Goal: Information Seeking & Learning: Compare options

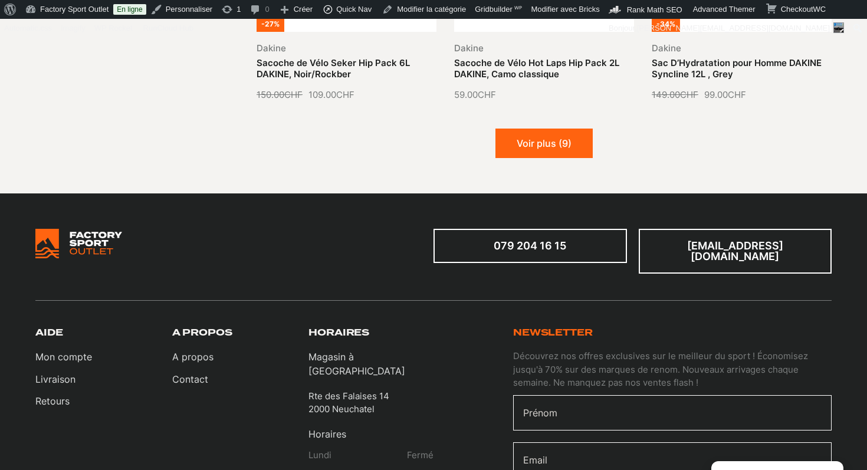
scroll to position [1526, 0]
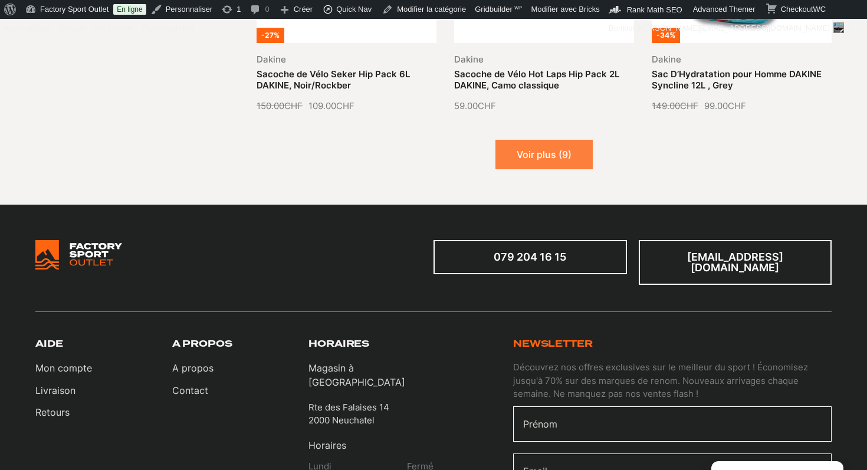
click at [537, 149] on button "Voir plus (9)" at bounding box center [544, 154] width 97 height 29
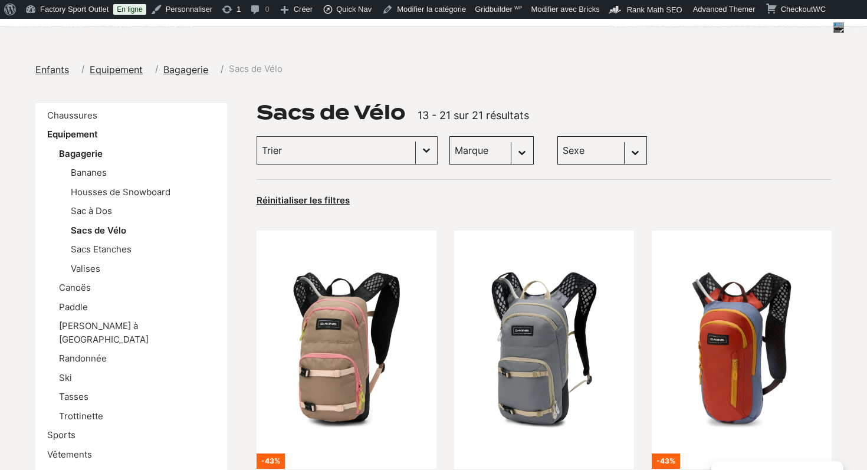
scroll to position [181, 0]
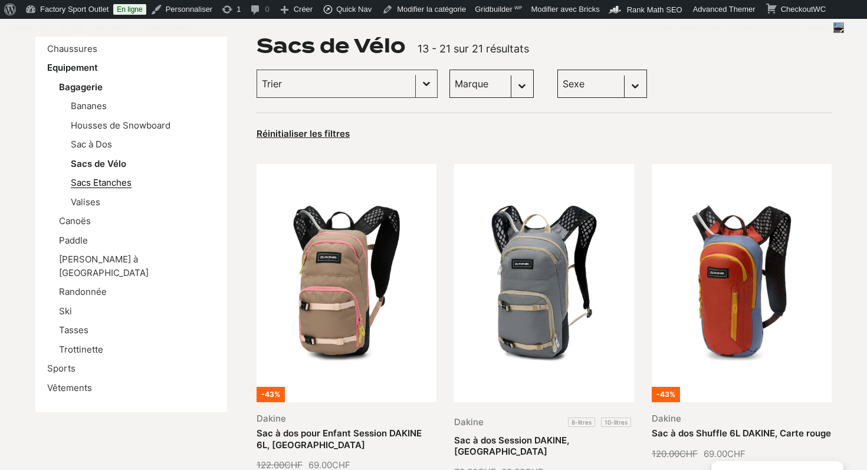
click at [115, 184] on link "Sacs Etanches" at bounding box center [101, 182] width 61 height 11
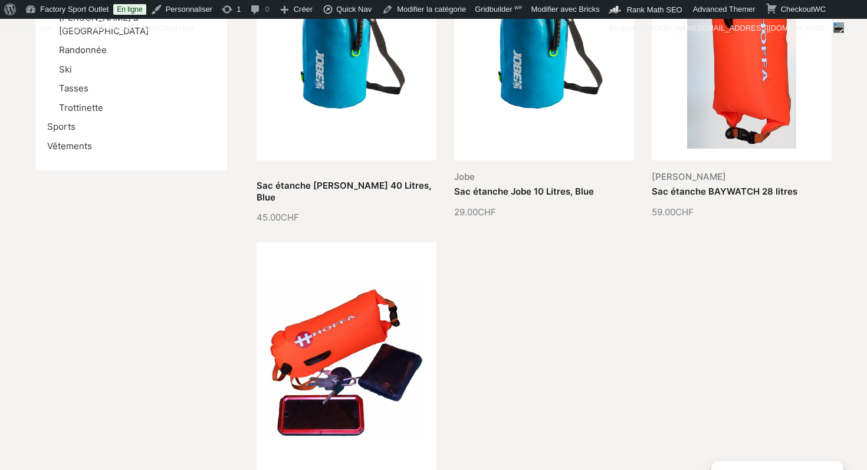
scroll to position [258, 0]
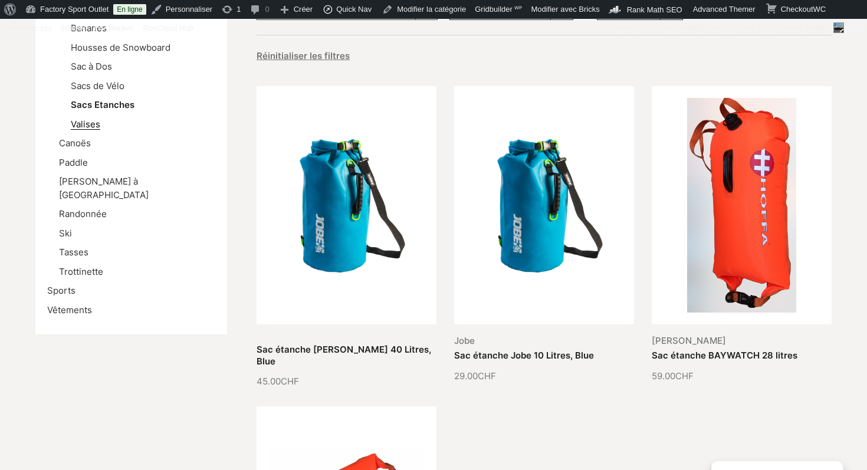
click at [91, 125] on link "Valises" at bounding box center [85, 124] width 29 height 11
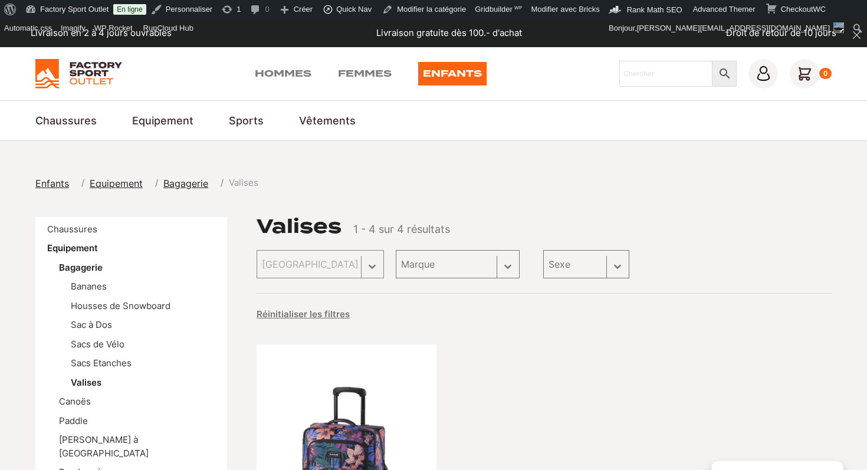
scroll to position [257, 0]
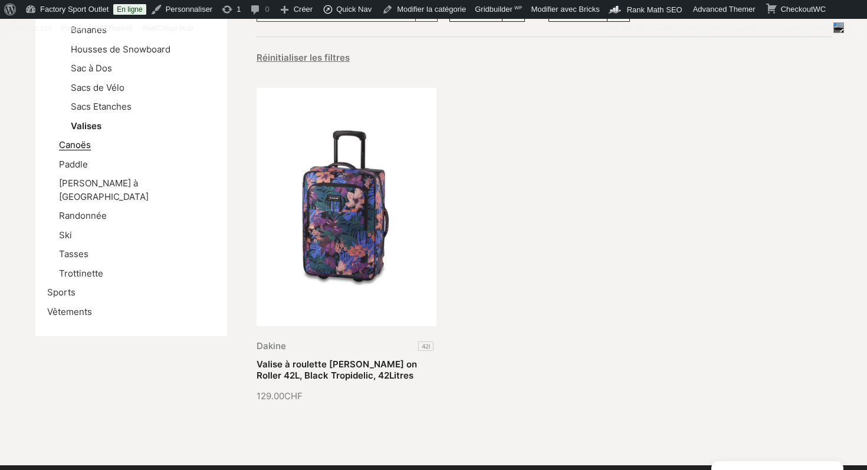
click at [71, 146] on link "Canoës" at bounding box center [75, 144] width 32 height 11
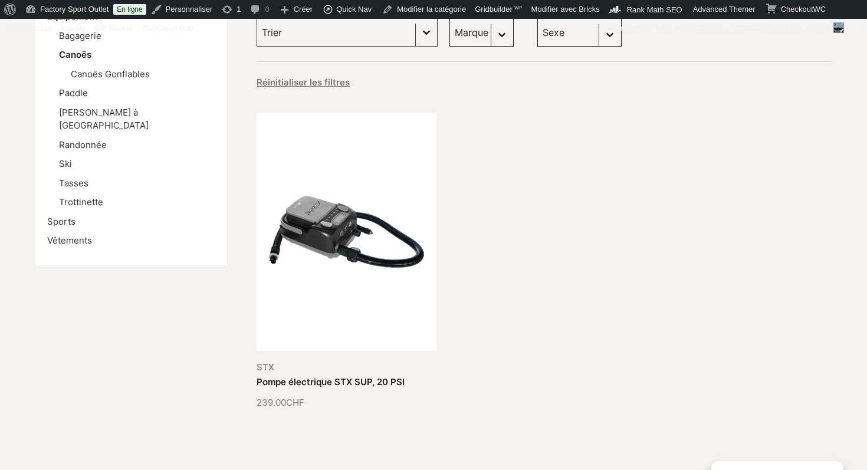
scroll to position [150, 0]
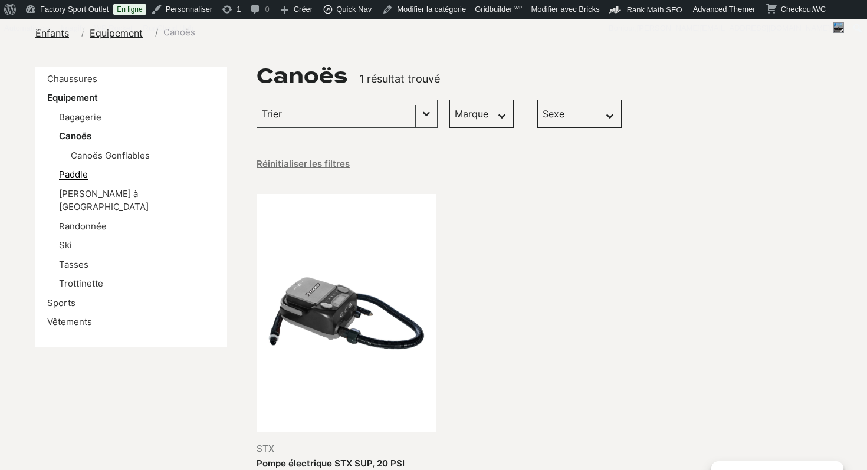
click at [78, 175] on link "Paddle" at bounding box center [73, 174] width 29 height 11
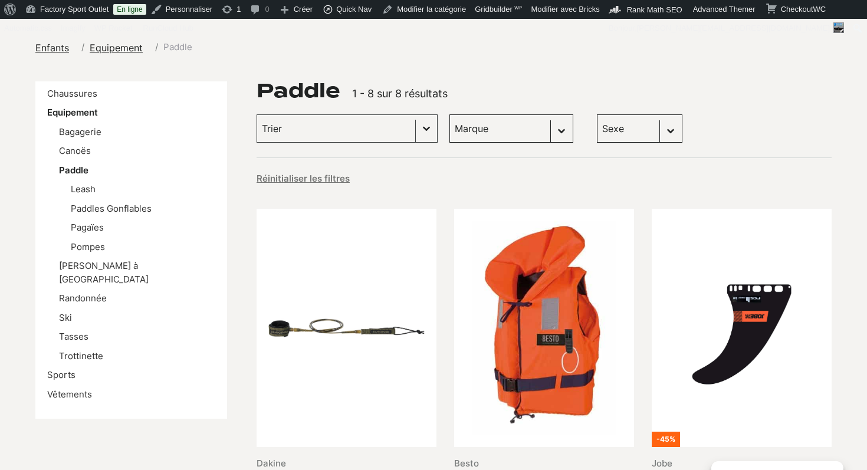
scroll to position [188, 0]
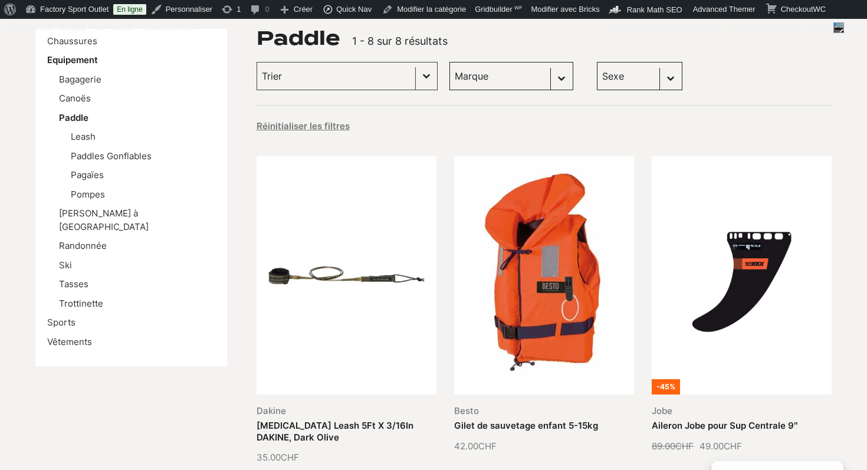
click at [63, 316] on li "Sports" at bounding box center [131, 323] width 168 height 14
click at [62, 317] on link "Sports" at bounding box center [61, 322] width 28 height 11
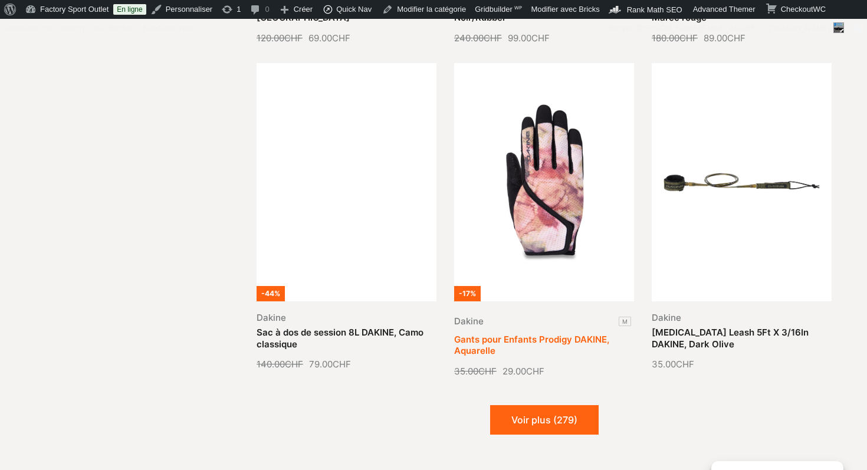
scroll to position [1370, 0]
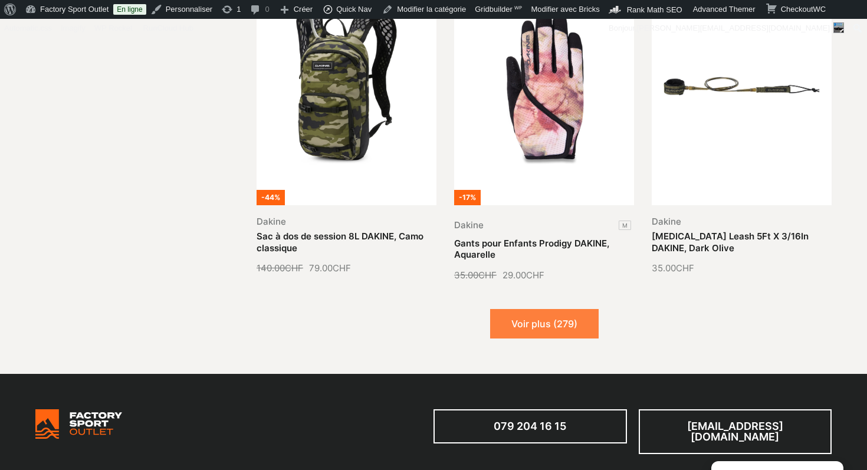
click at [575, 315] on button "Voir plus (279)" at bounding box center [544, 323] width 109 height 29
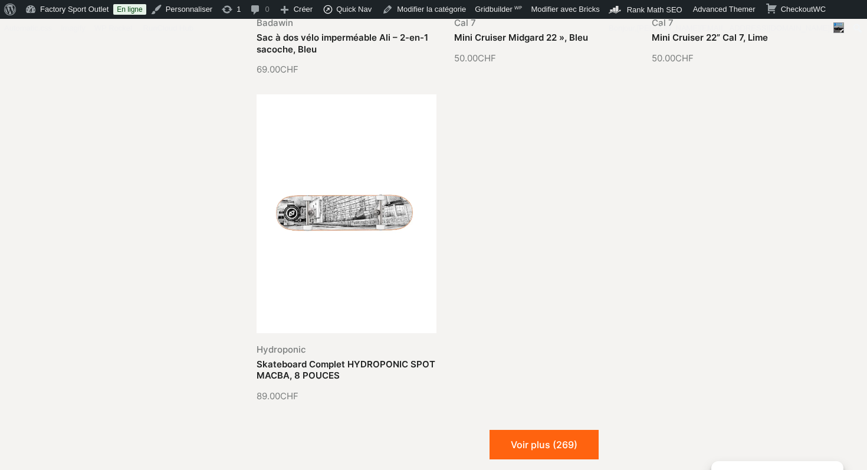
scroll to position [2641, 0]
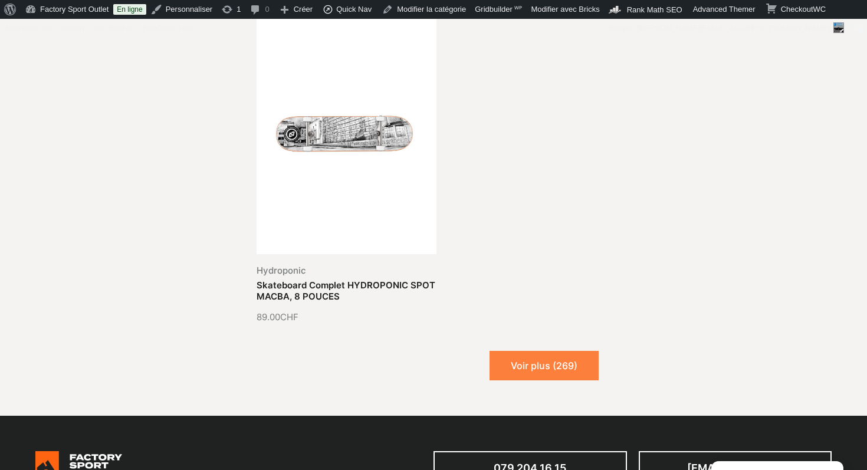
click at [574, 352] on button "Voir plus (269)" at bounding box center [544, 365] width 109 height 29
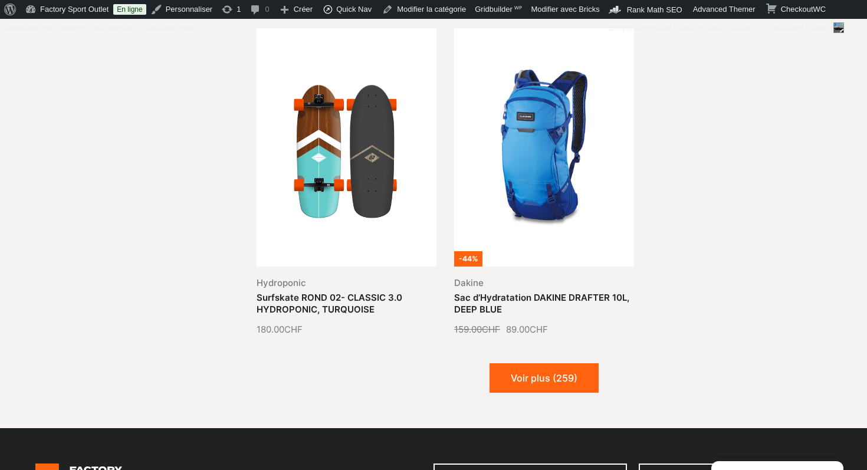
scroll to position [3761, 0]
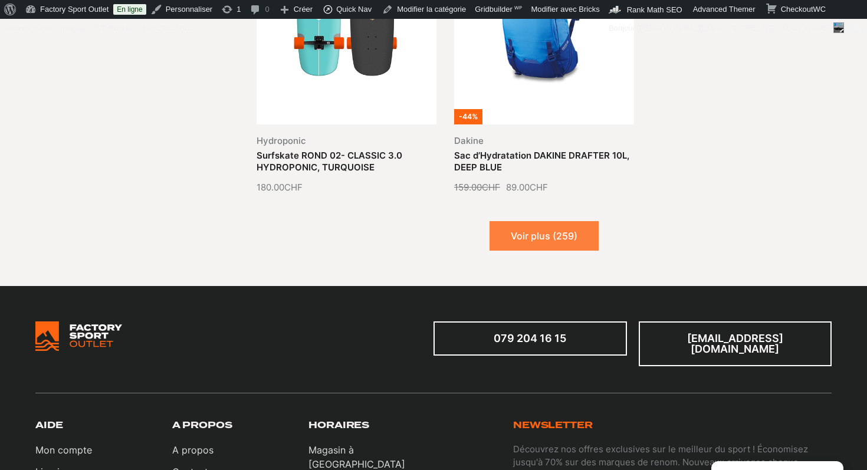
click at [549, 229] on button "Voir plus (259)" at bounding box center [544, 235] width 109 height 29
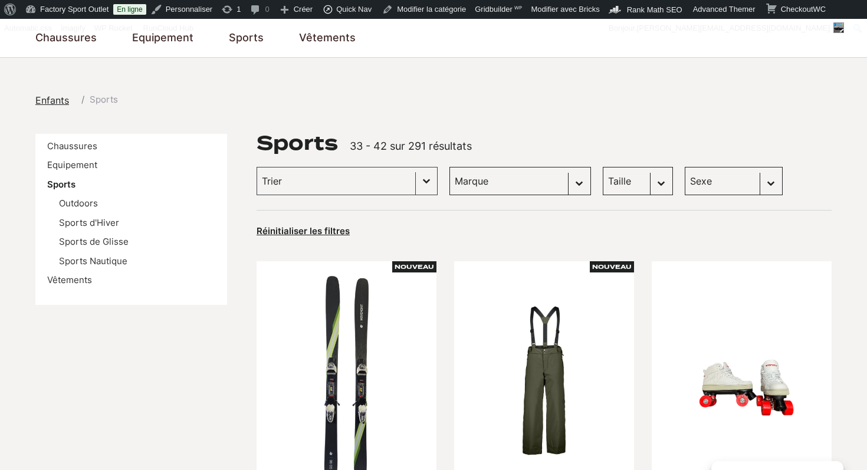
scroll to position [94, 0]
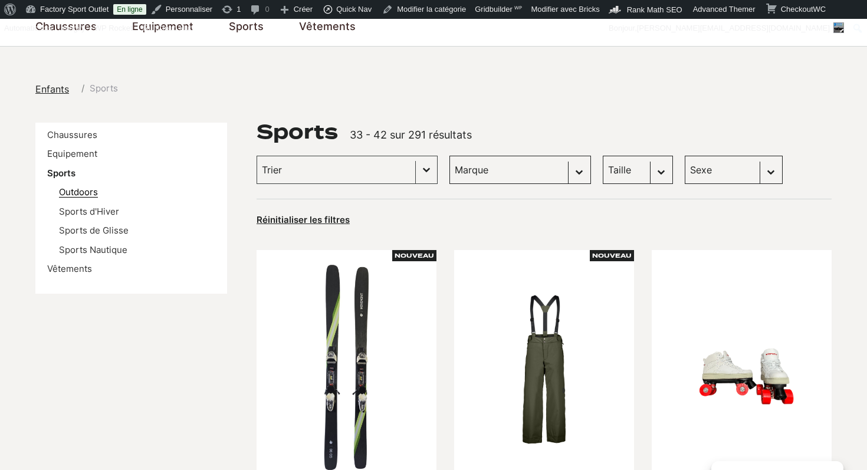
click at [87, 191] on link "Outdoors" at bounding box center [78, 191] width 39 height 11
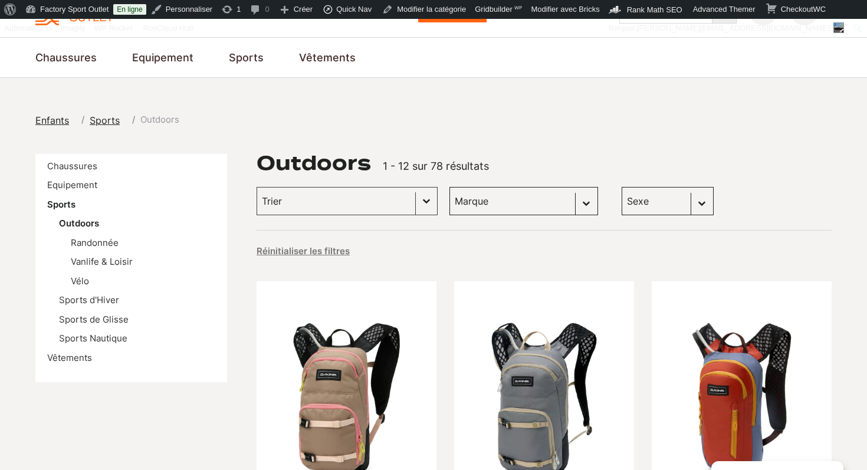
scroll to position [64, 0]
click at [69, 356] on link "Vêtements" at bounding box center [69, 357] width 45 height 11
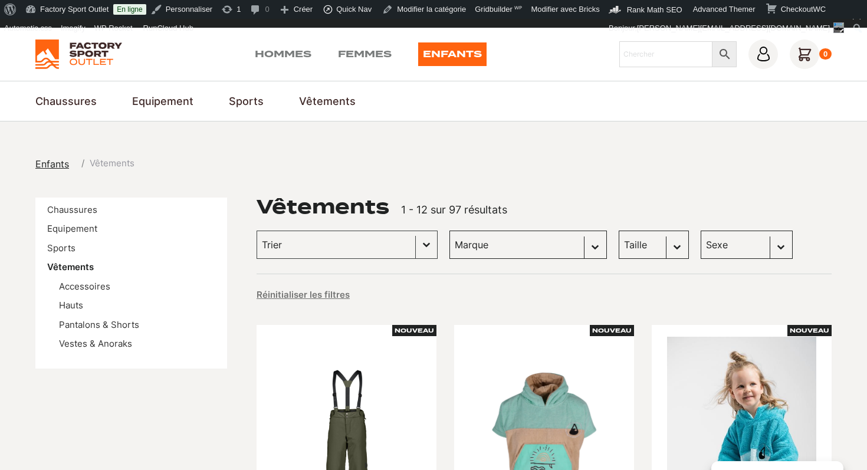
scroll to position [18, 0]
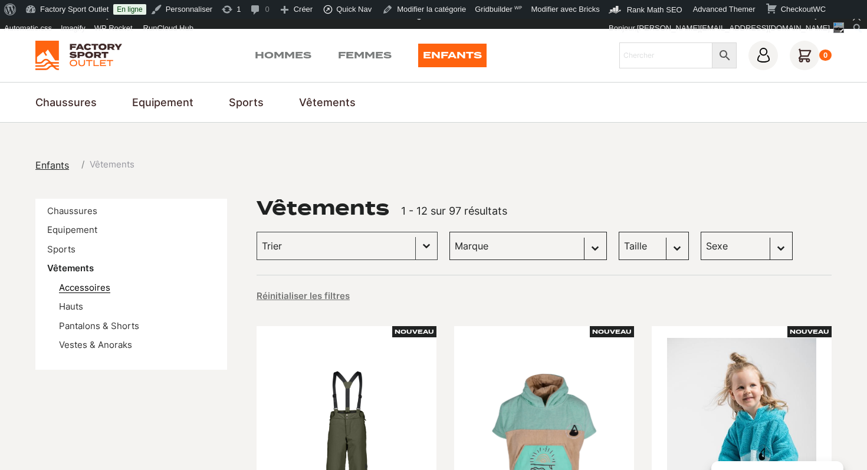
click at [92, 291] on link "Accessoires" at bounding box center [84, 287] width 51 height 11
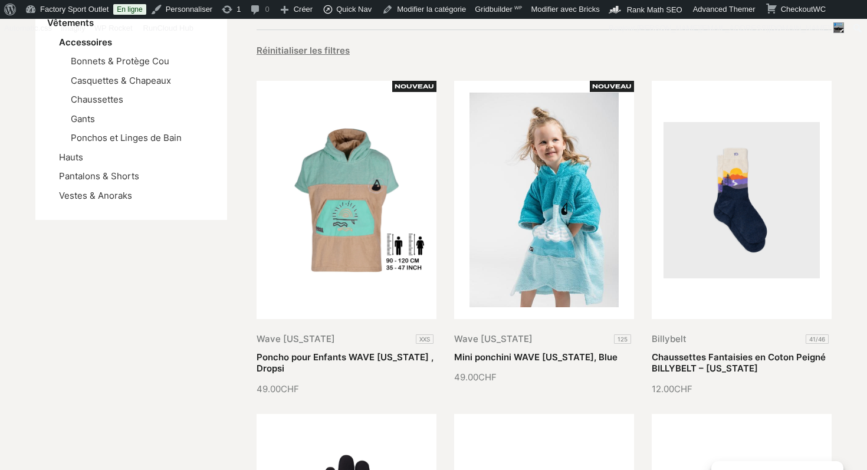
scroll to position [268, 0]
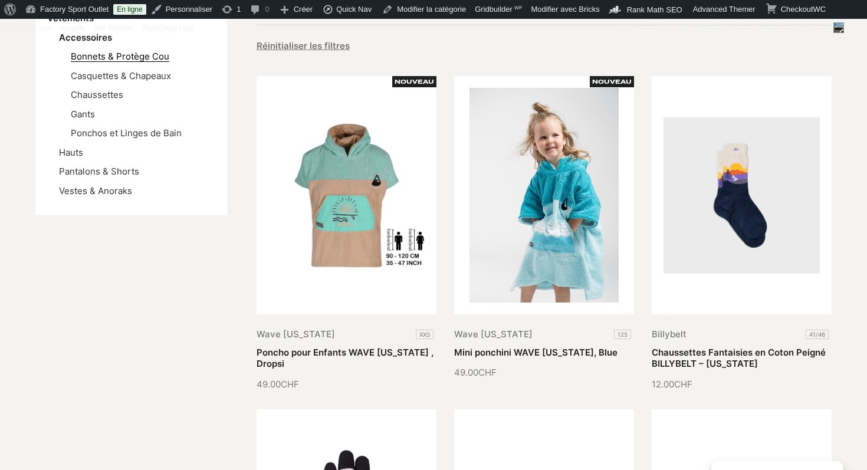
click at [139, 55] on link "Bonnets & Protège Cou" at bounding box center [120, 56] width 99 height 11
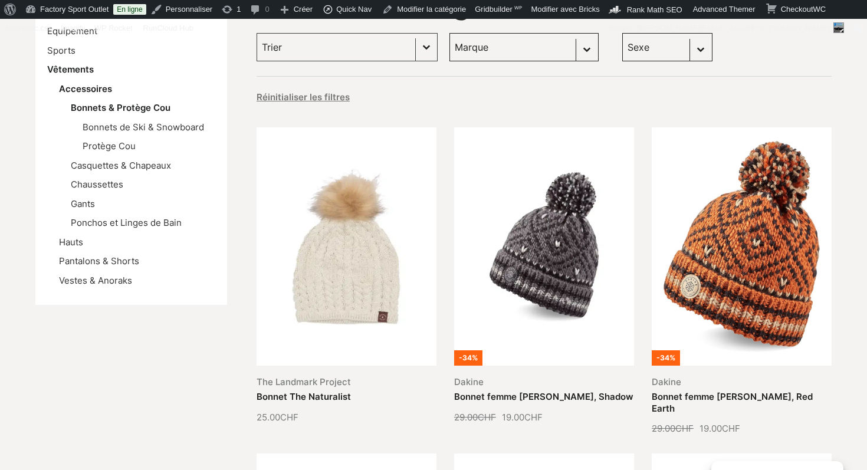
scroll to position [213, 0]
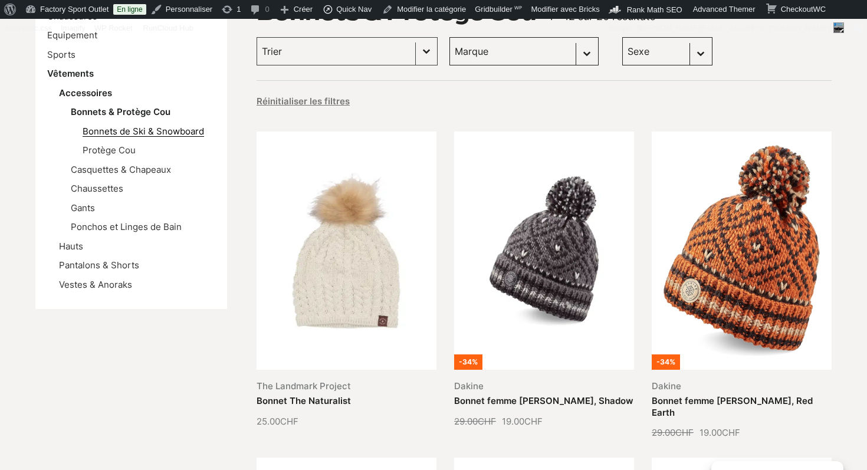
click at [143, 132] on link "Bonnets de Ski & Snowboard" at bounding box center [144, 131] width 122 height 11
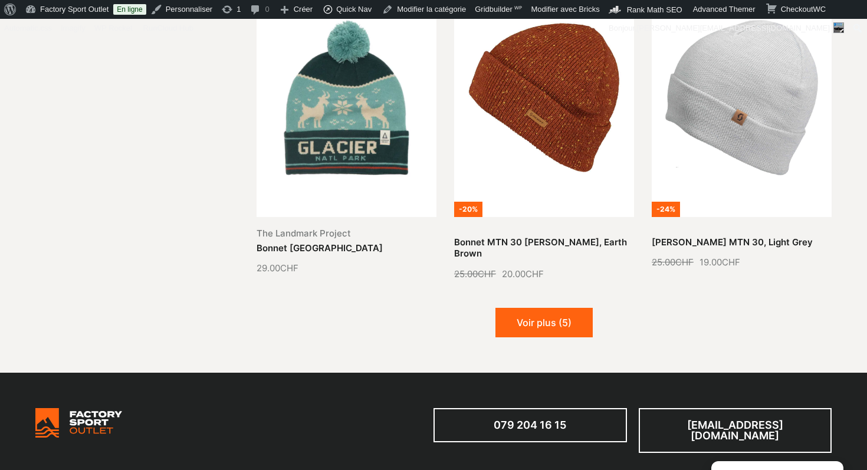
scroll to position [1445, 0]
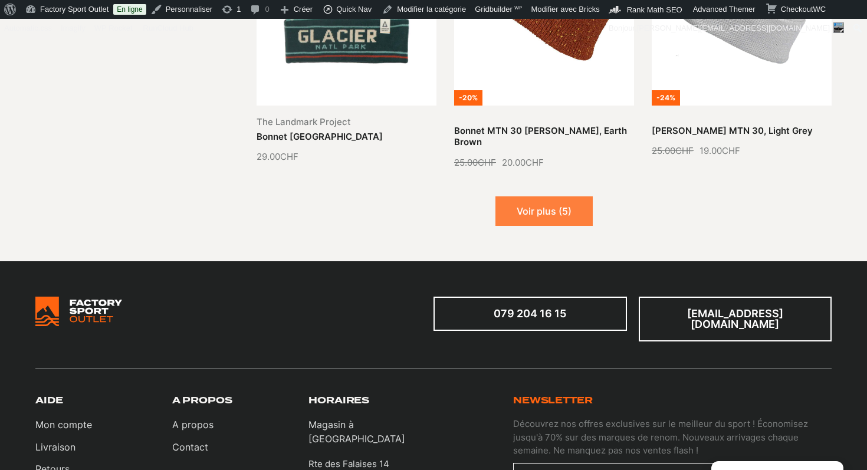
click at [555, 205] on button "Voir plus (5)" at bounding box center [544, 210] width 97 height 29
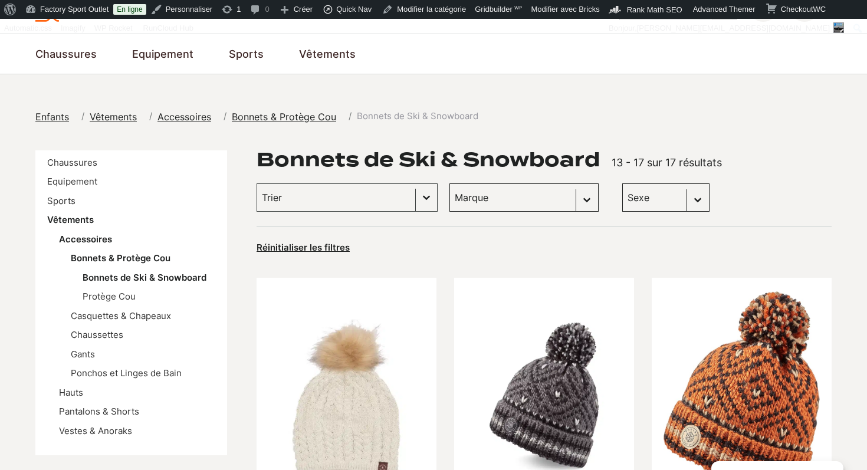
scroll to position [125, 0]
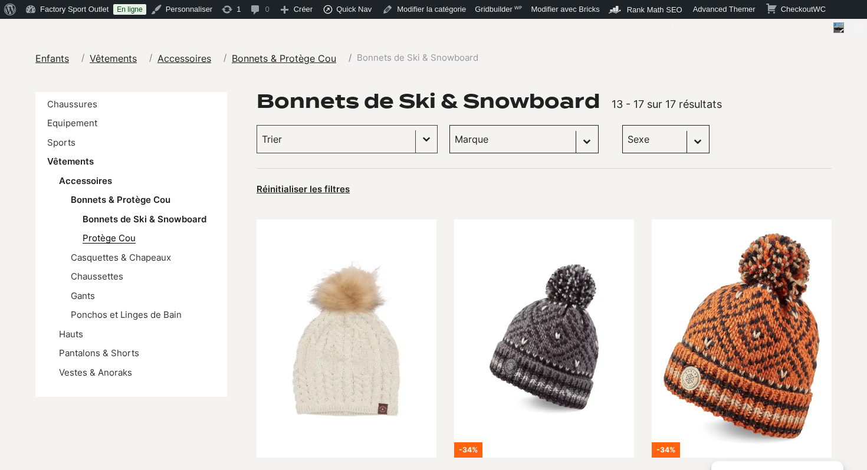
click at [114, 238] on link "Protège Cou" at bounding box center [109, 237] width 53 height 11
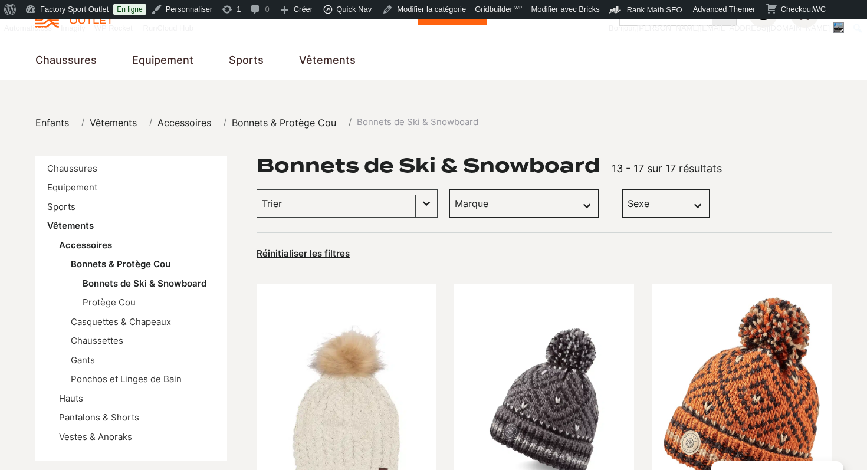
scroll to position [0, 0]
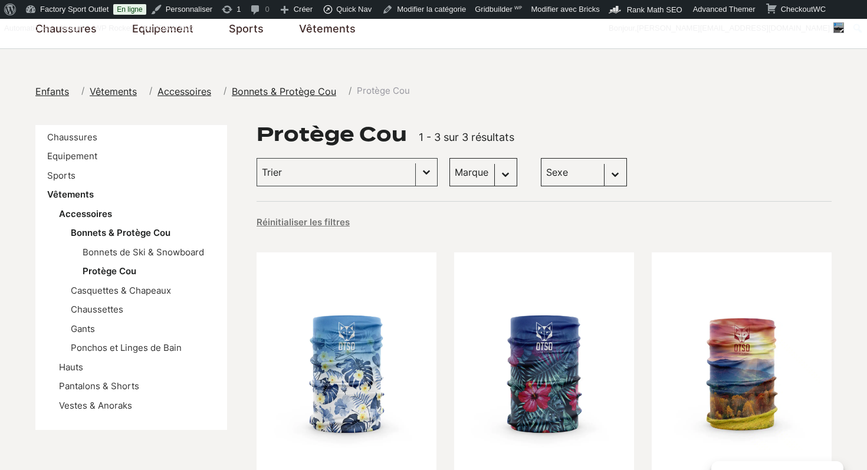
scroll to position [149, 0]
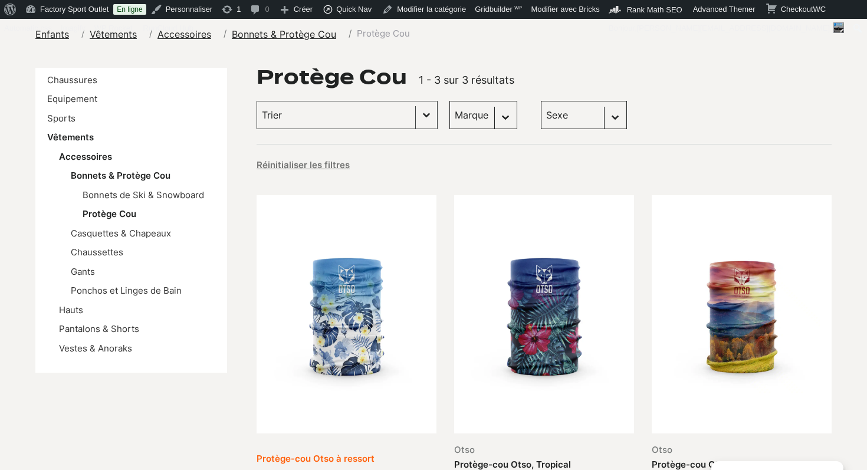
click at [316, 453] on link "Protège-cou Otso à ressort" at bounding box center [316, 458] width 118 height 11
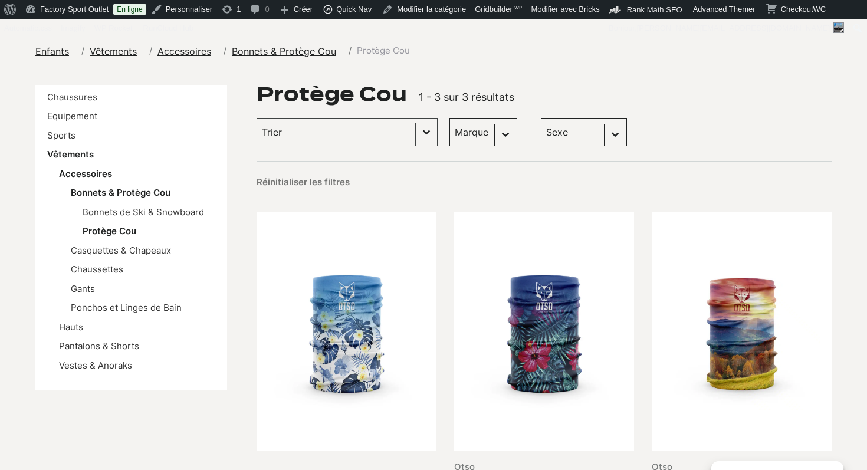
scroll to position [168, 0]
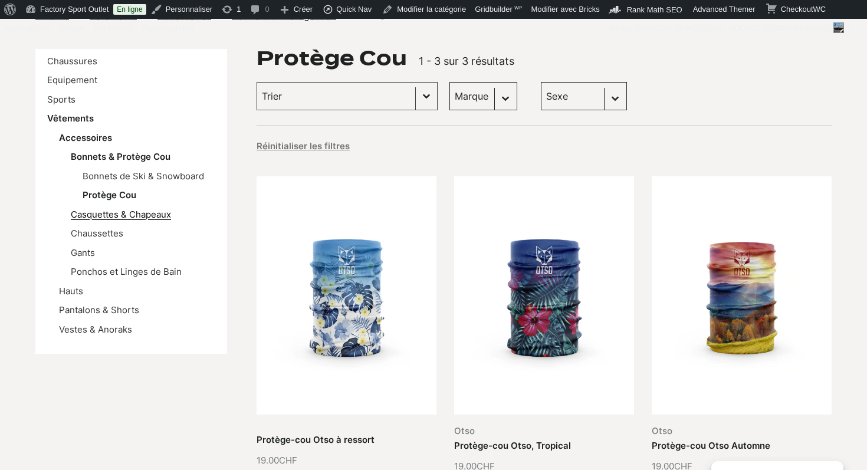
click at [129, 214] on link "Casquettes & Chapeaux" at bounding box center [121, 214] width 100 height 11
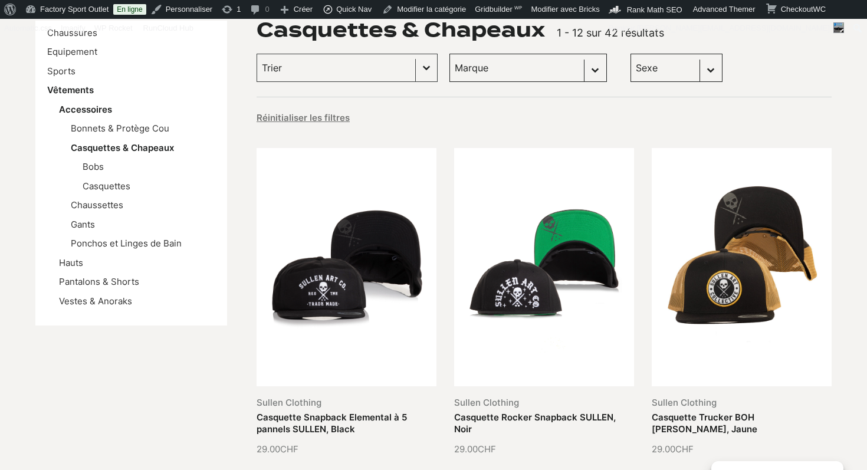
scroll to position [202, 0]
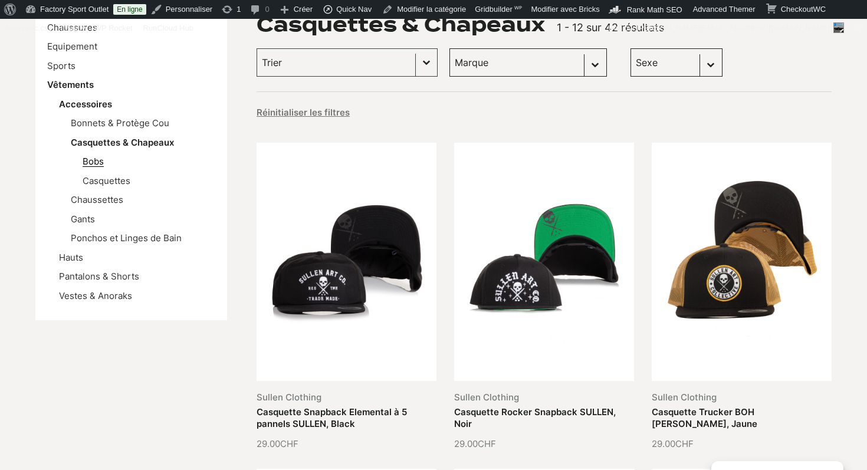
click at [93, 160] on link "Bobs" at bounding box center [93, 161] width 21 height 11
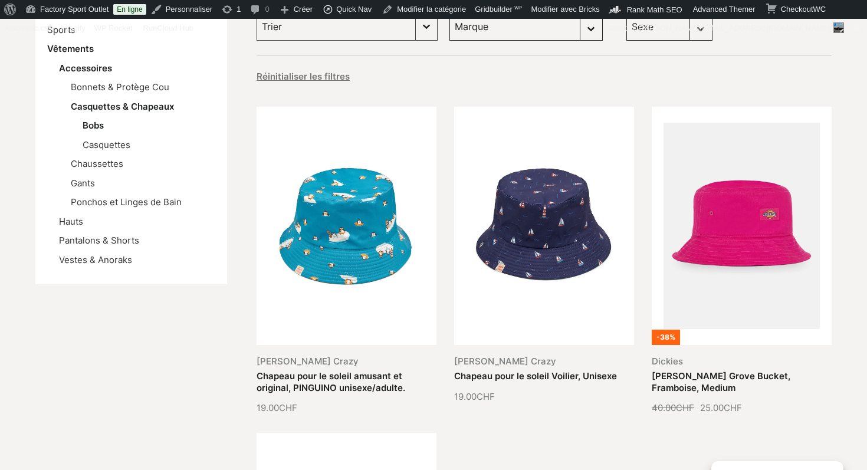
scroll to position [143, 0]
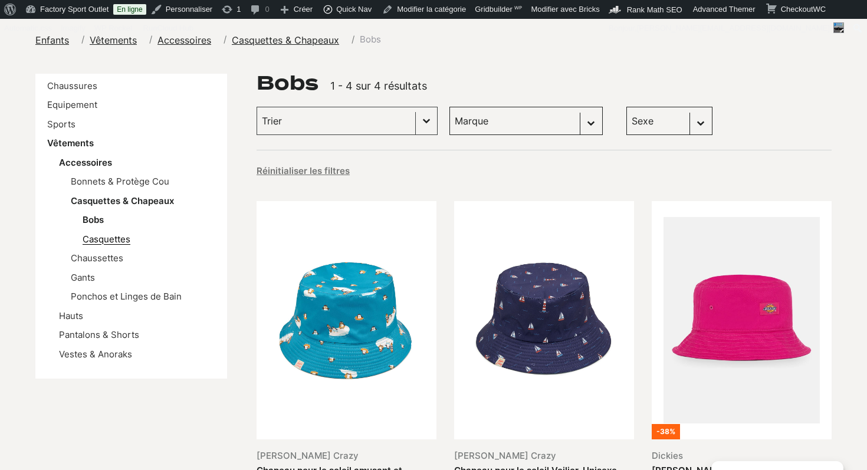
click at [105, 239] on link "Casquettes" at bounding box center [107, 239] width 48 height 11
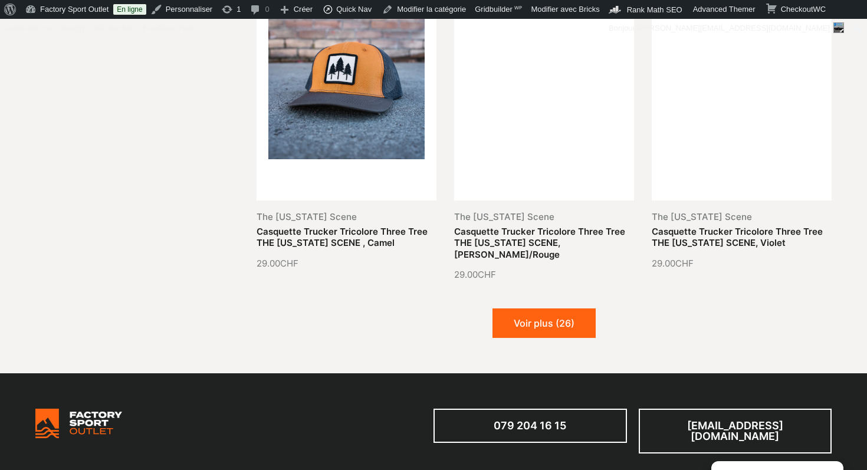
scroll to position [1407, 0]
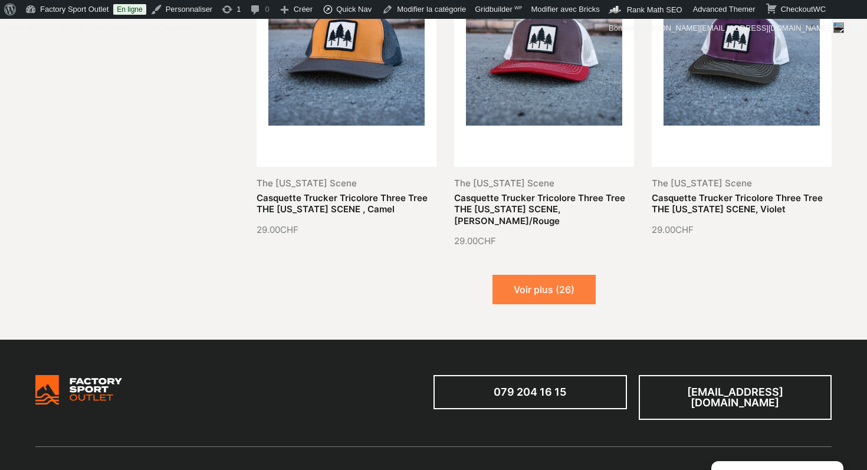
click at [536, 280] on button "Voir plus (26)" at bounding box center [544, 289] width 103 height 29
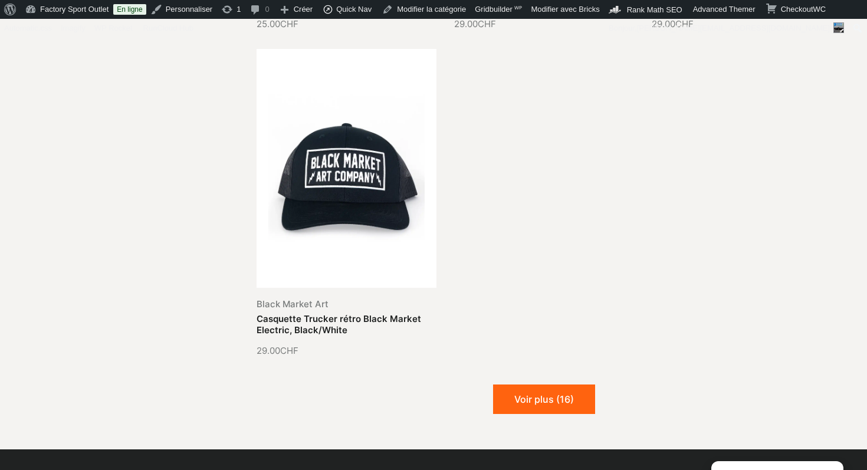
scroll to position [2630, 0]
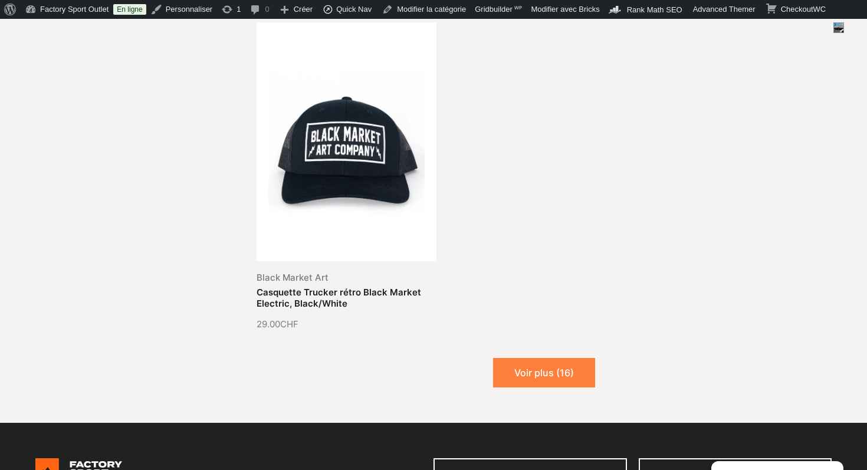
click at [534, 358] on button "Voir plus (16)" at bounding box center [544, 372] width 102 height 29
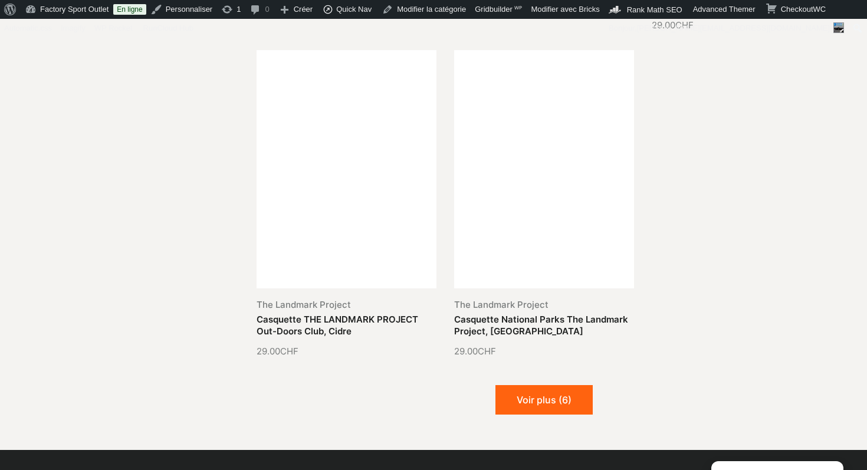
scroll to position [3596, 0]
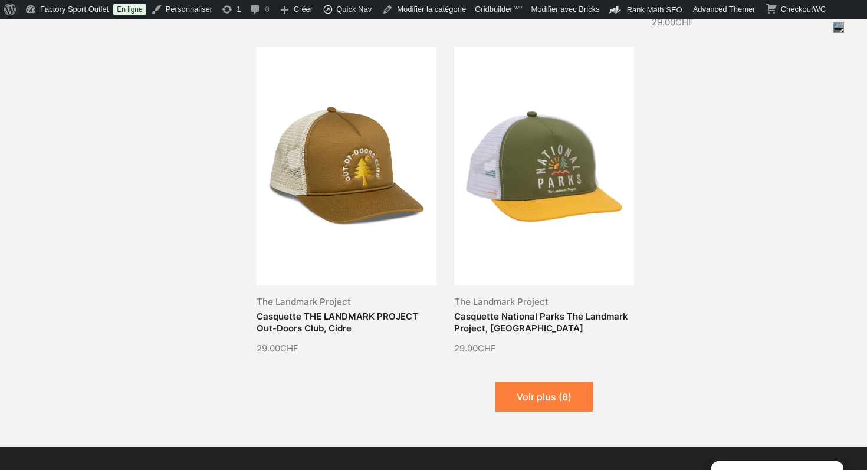
click at [542, 382] on button "Voir plus (6)" at bounding box center [544, 396] width 97 height 29
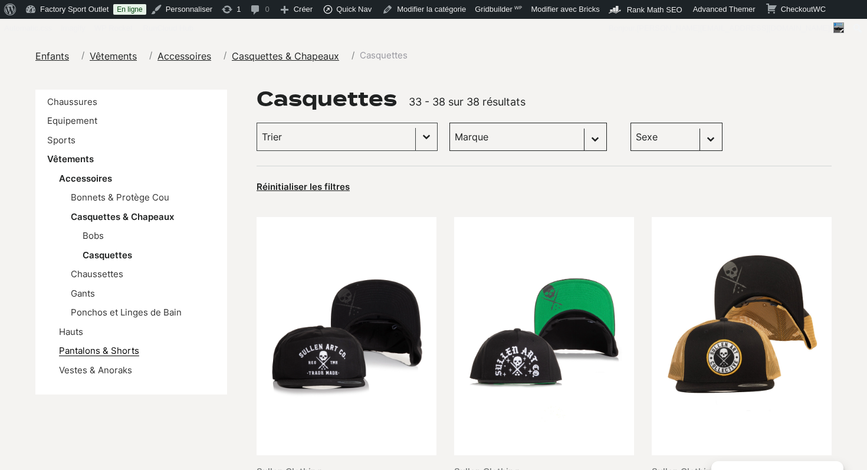
scroll to position [187, 0]
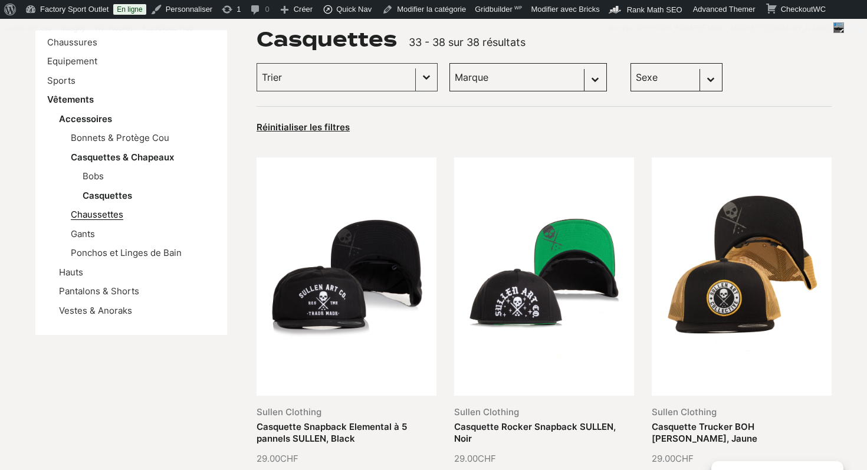
click at [101, 214] on link "Chaussettes" at bounding box center [97, 214] width 52 height 11
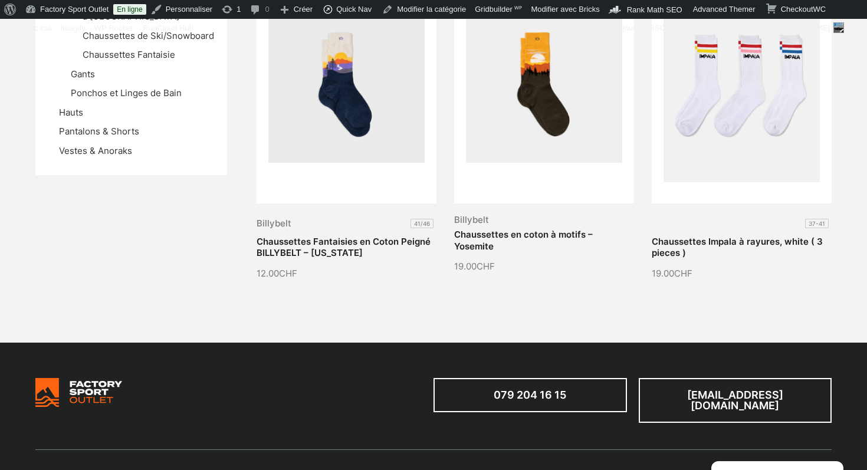
scroll to position [275, 0]
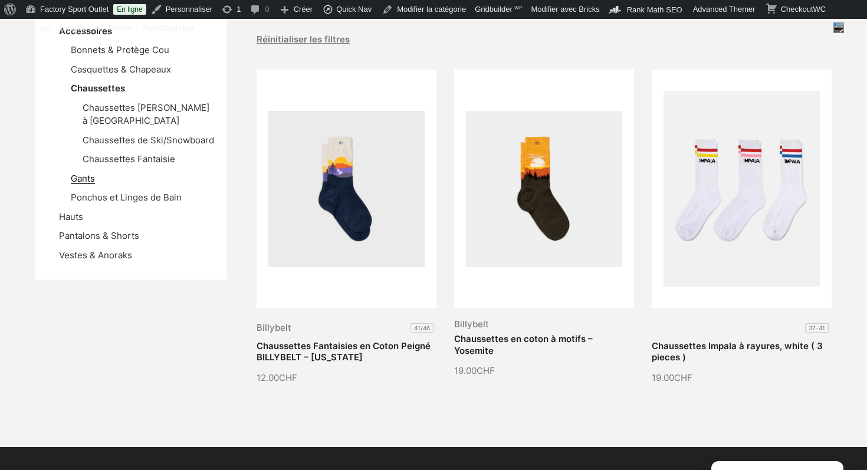
click at [86, 179] on link "Gants" at bounding box center [83, 178] width 24 height 11
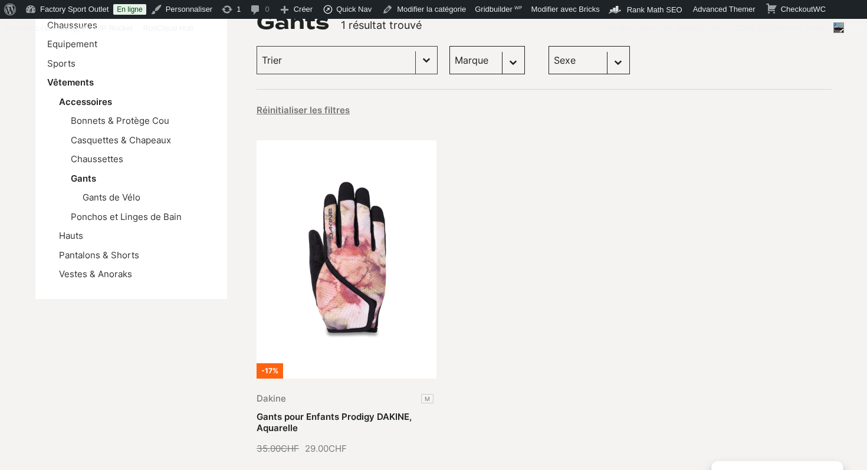
scroll to position [242, 0]
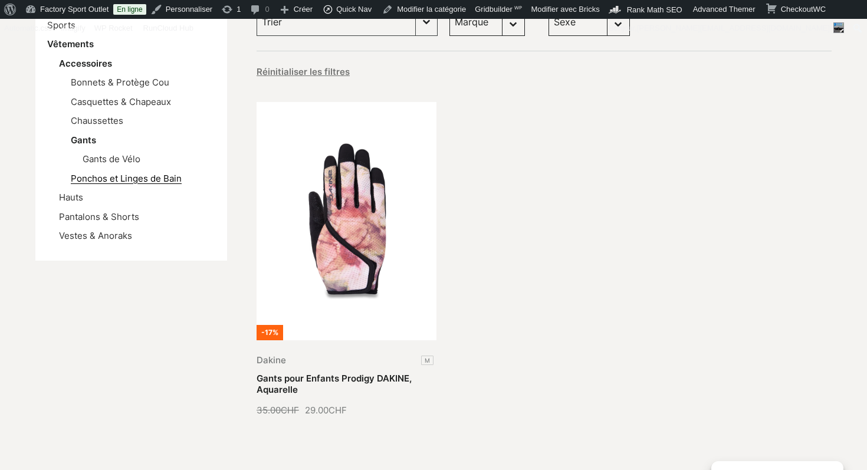
click at [126, 178] on link "Ponchos et Linges de Bain" at bounding box center [126, 178] width 111 height 11
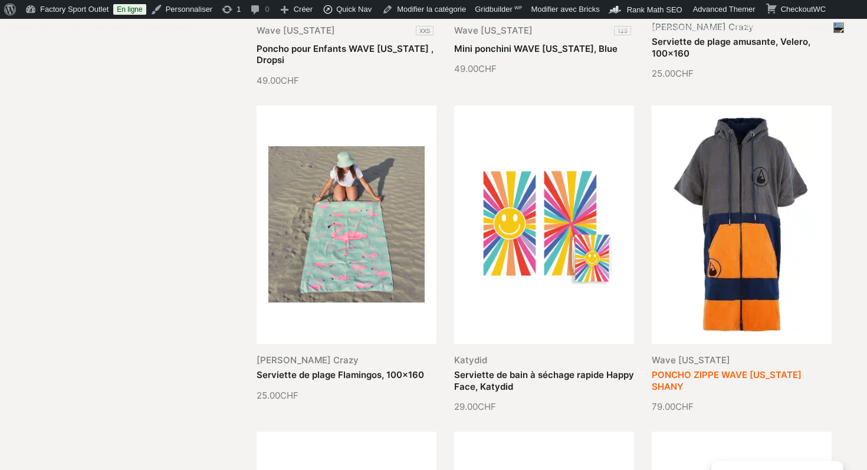
scroll to position [606, 0]
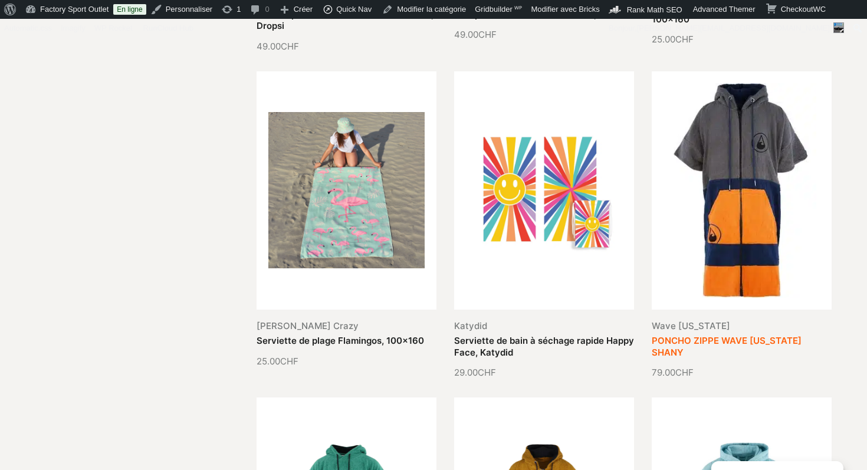
click at [682, 340] on link "PONCHO ZIPPE WAVE HAWAII SHANY" at bounding box center [727, 346] width 150 height 23
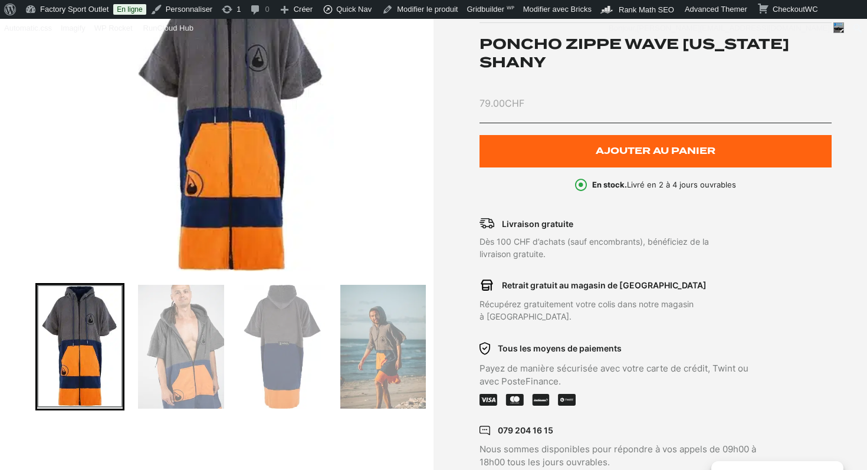
scroll to position [329, 0]
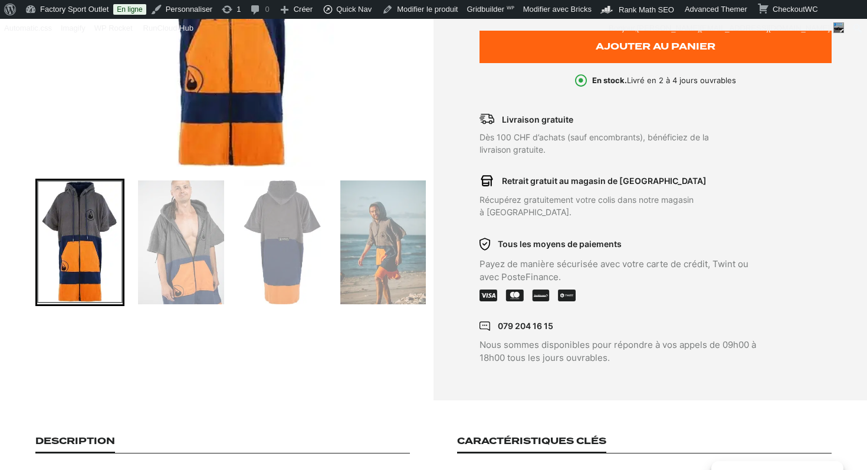
click at [195, 239] on img "Go to slide 2" at bounding box center [181, 243] width 86 height 124
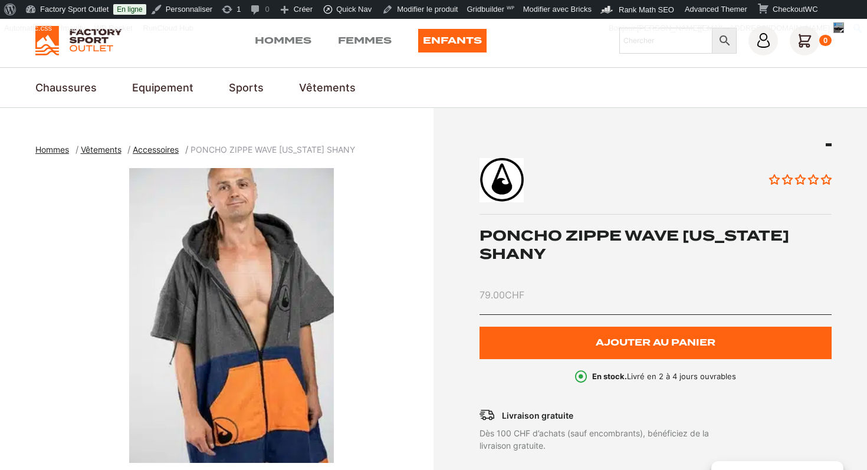
scroll to position [1, 0]
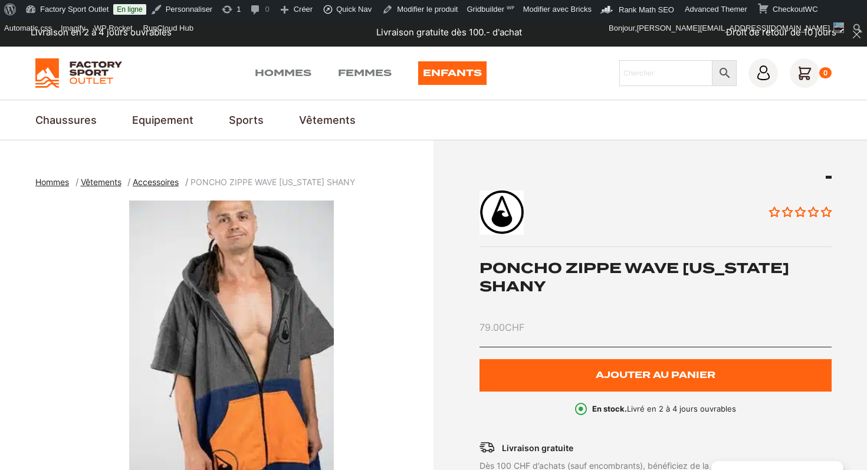
click at [621, 266] on h1 "PONCHO ZIPPE WAVE HAWAII SHANY" at bounding box center [656, 277] width 353 height 37
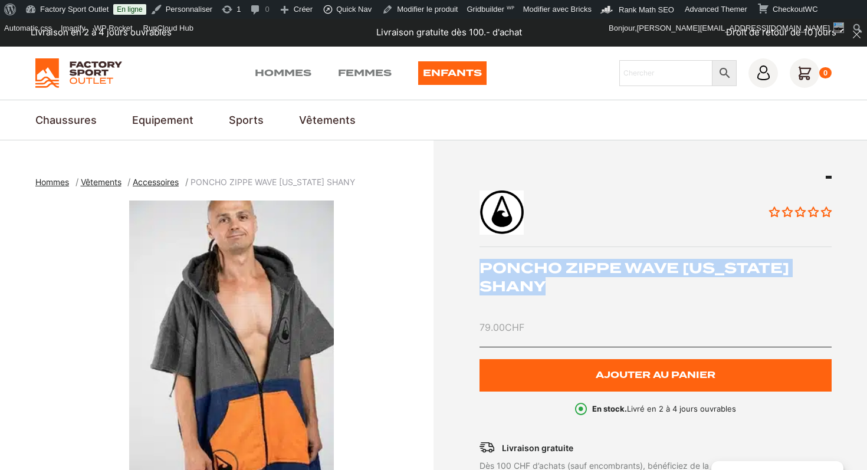
click at [621, 266] on h1 "PONCHO ZIPPE WAVE HAWAII SHANY" at bounding box center [656, 277] width 353 height 37
copy div "PONCHO ZIPPE WAVE HAWAII SHANY"
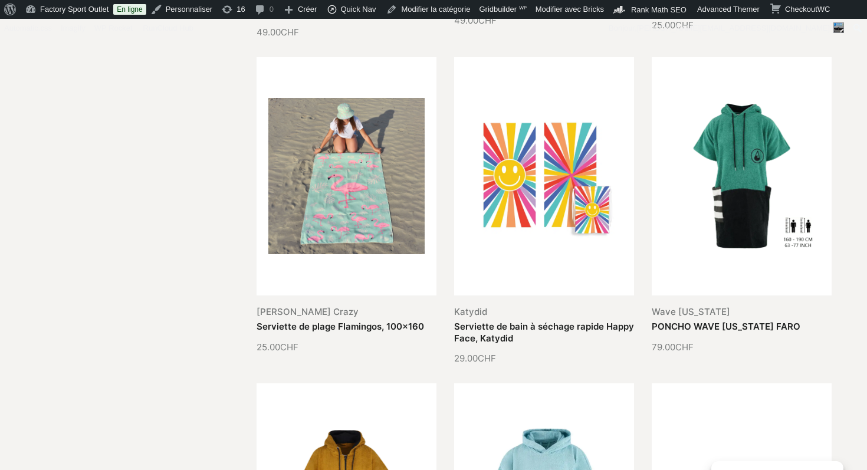
scroll to position [624, 0]
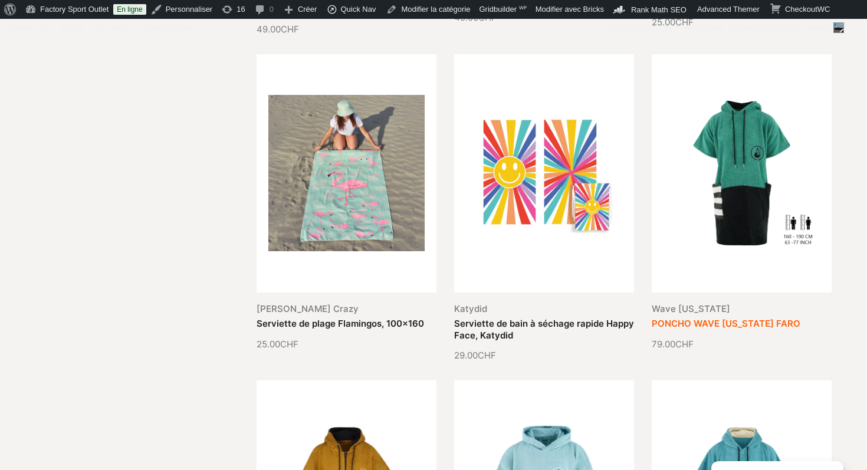
click at [716, 318] on link "PONCHO WAVE [US_STATE] FARO" at bounding box center [726, 323] width 149 height 11
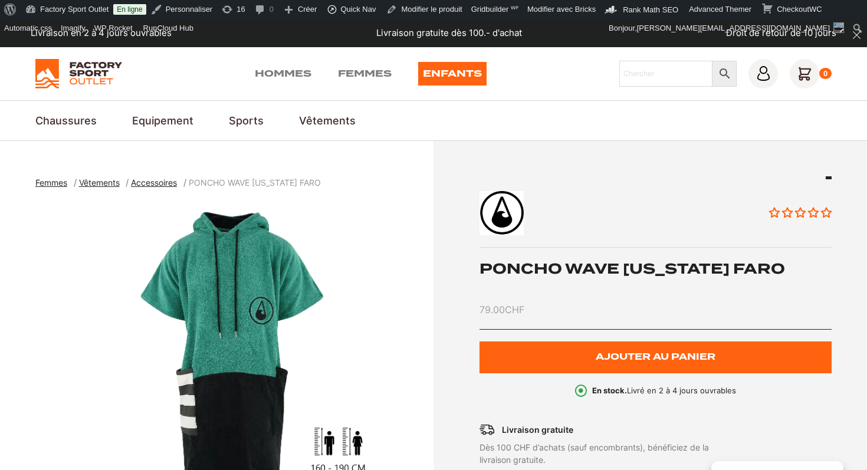
click at [575, 265] on h1 "PONCHO WAVE HAWAII FARO" at bounding box center [656, 269] width 353 height 18
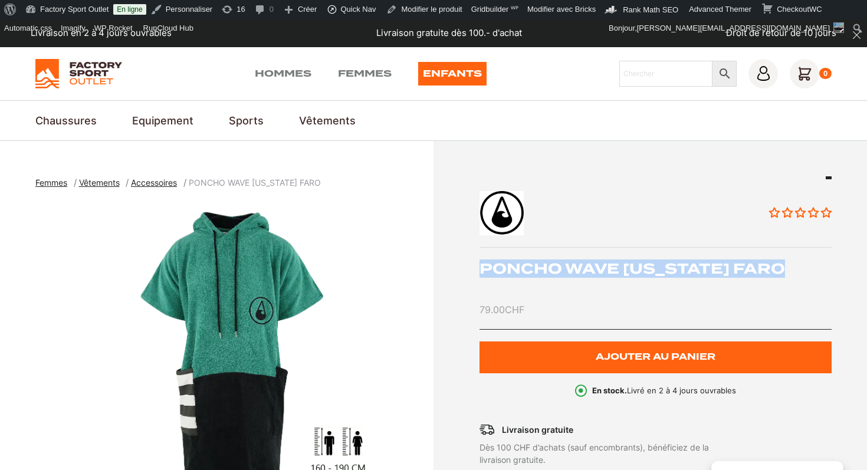
click at [575, 265] on h1 "PONCHO WAVE HAWAII FARO" at bounding box center [656, 269] width 353 height 18
copy div "PONCHO WAVE HAWAII FARO"
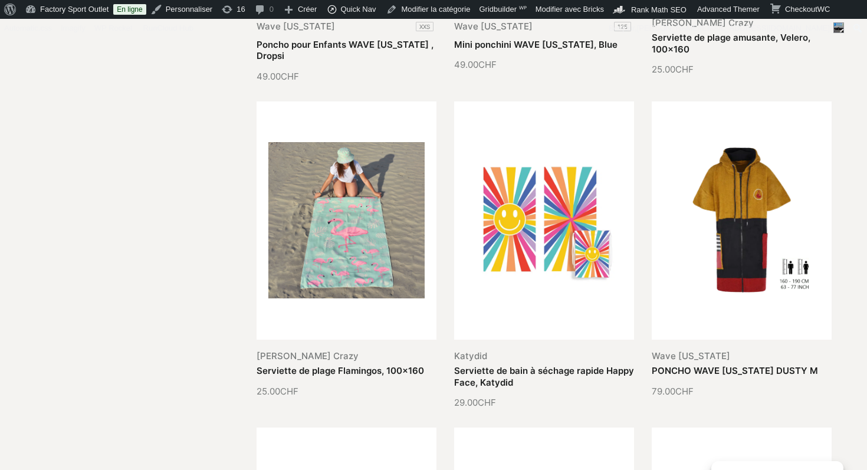
scroll to position [586, 0]
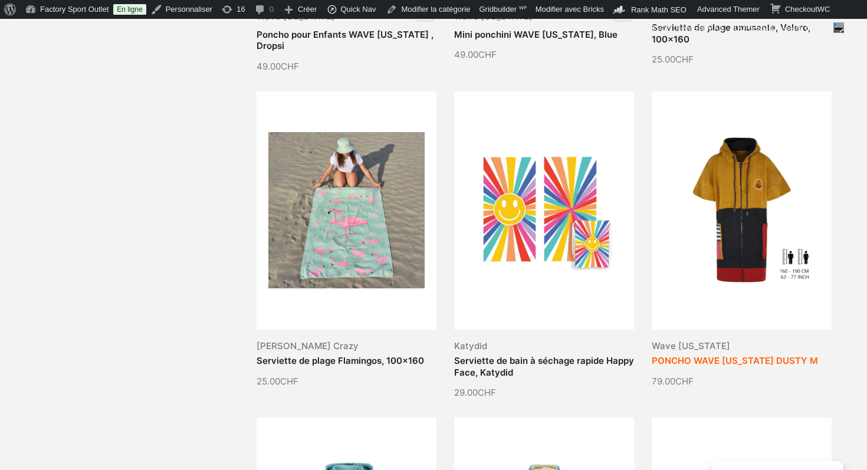
click at [721, 355] on link "PONCHO WAVE HAWAII DUSTY M" at bounding box center [735, 360] width 166 height 11
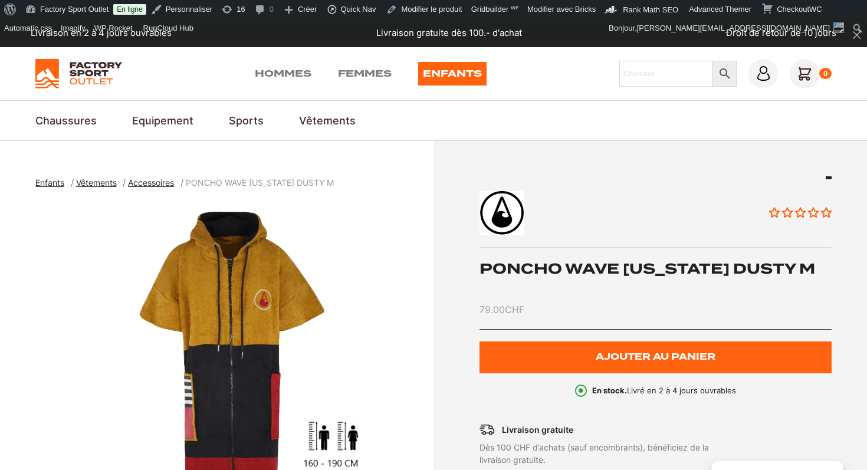
click at [609, 271] on h1 "PONCHO WAVE HAWAII DUSTY M" at bounding box center [656, 269] width 353 height 18
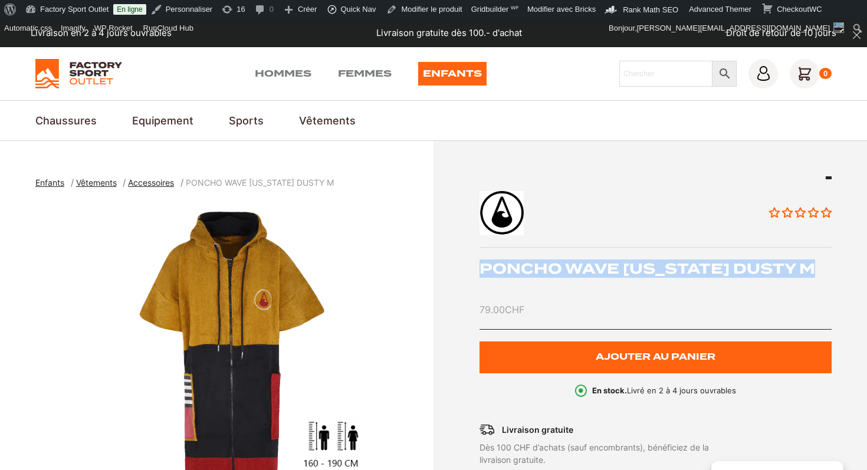
click at [609, 271] on h1 "PONCHO WAVE HAWAII DUSTY M" at bounding box center [656, 269] width 353 height 18
copy div "PONCHO WAVE HAWAII DUSTY M"
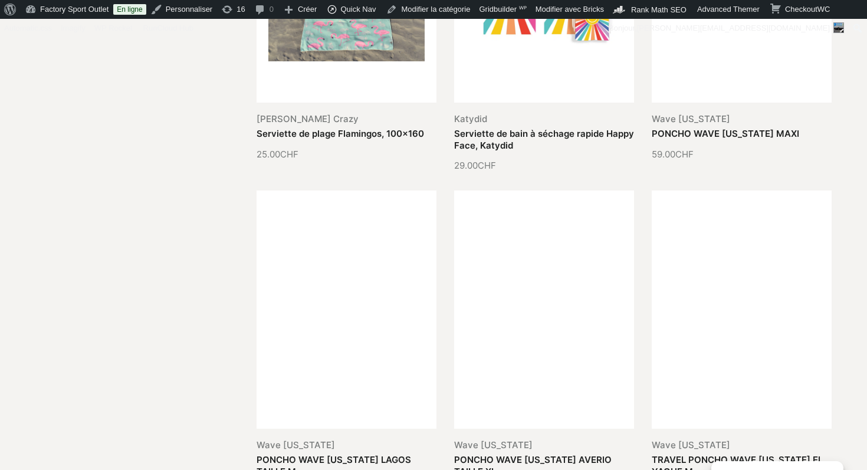
scroll to position [900, 0]
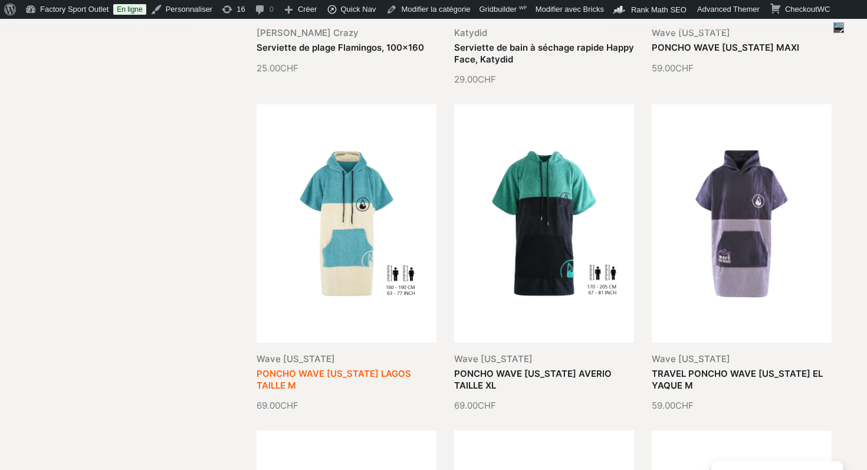
click at [362, 368] on link "PONCHO WAVE [US_STATE] LAGOS TAILLE M" at bounding box center [334, 379] width 155 height 23
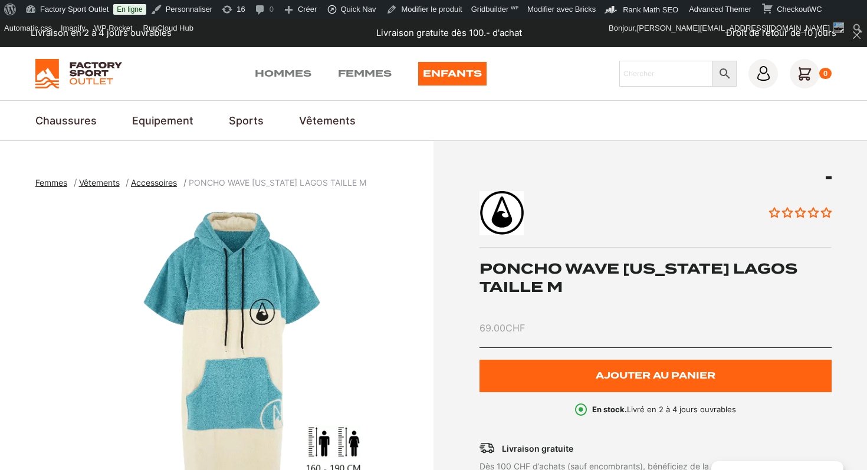
click at [531, 275] on h1 "PONCHO WAVE [US_STATE] LAGOS TAILLE M" at bounding box center [656, 278] width 353 height 37
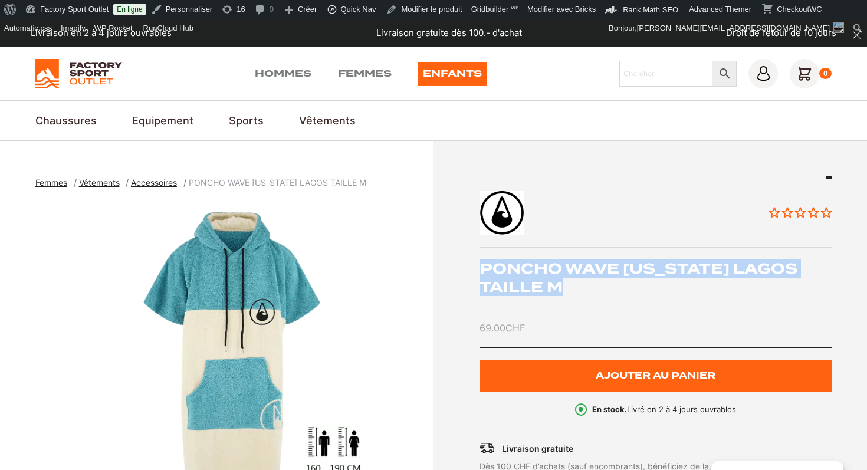
click at [531, 275] on h1 "PONCHO WAVE [US_STATE] LAGOS TAILLE M" at bounding box center [656, 278] width 353 height 37
copy div "PONCHO WAVE [US_STATE] LAGOS TAILLE M"
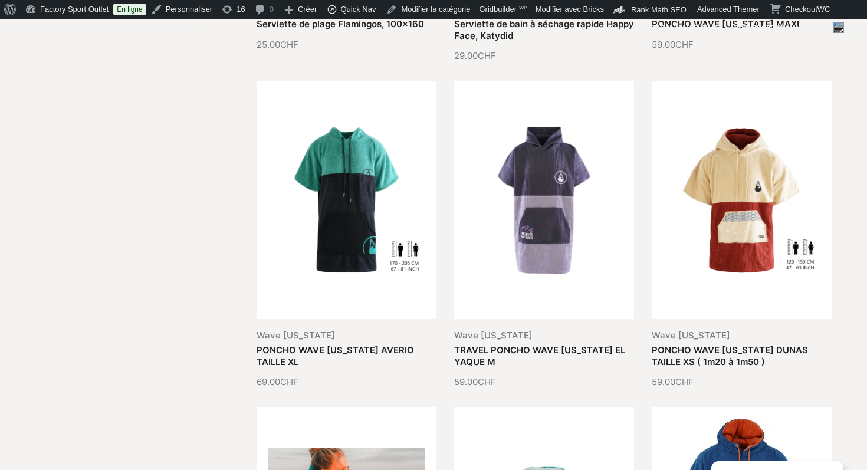
scroll to position [862, 0]
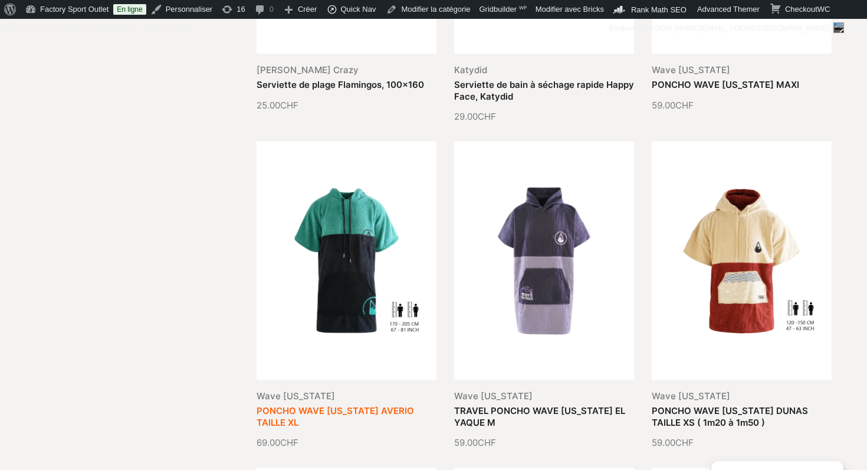
click at [297, 405] on link "PONCHO WAVE HAWAII AVERIO TAILLE XL" at bounding box center [335, 416] width 157 height 23
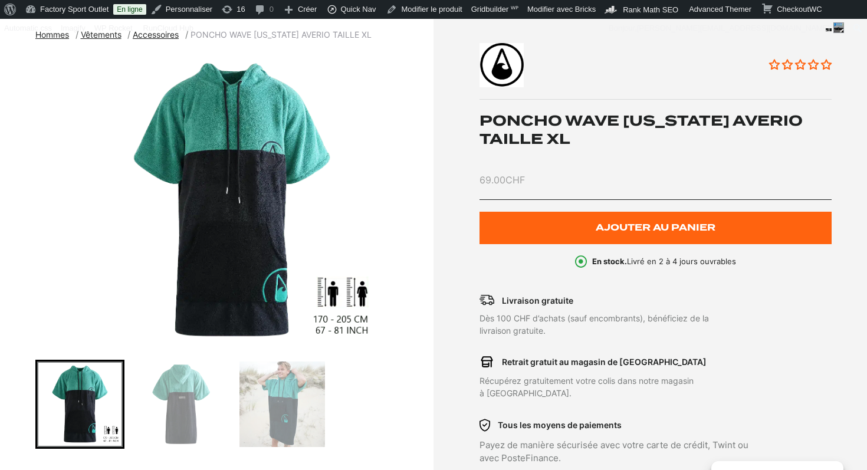
scroll to position [130, 0]
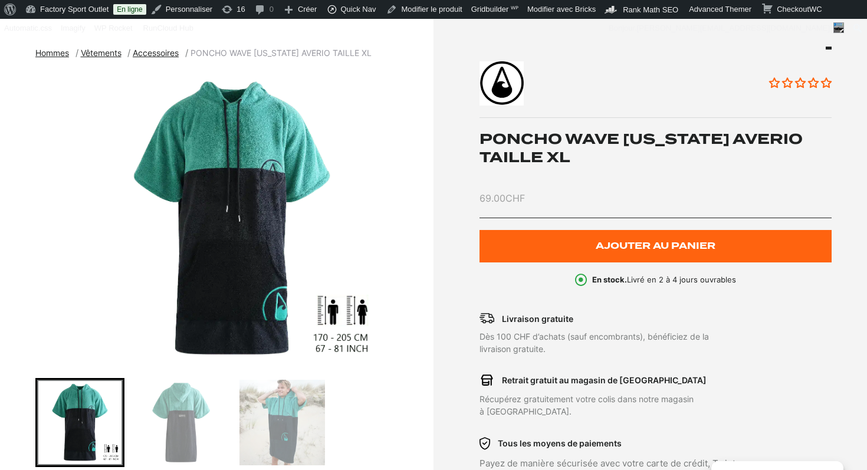
click at [542, 147] on h1 "PONCHO WAVE HAWAII AVERIO TAILLE XL" at bounding box center [656, 148] width 353 height 37
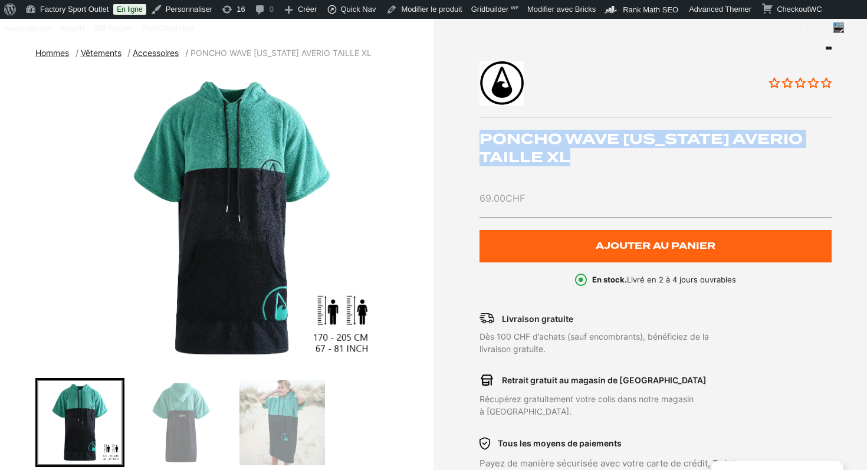
click at [542, 147] on h1 "PONCHO WAVE HAWAII AVERIO TAILLE XL" at bounding box center [656, 148] width 353 height 37
copy div "PONCHO WAVE HAWAII AVERIO TAILLE XL"
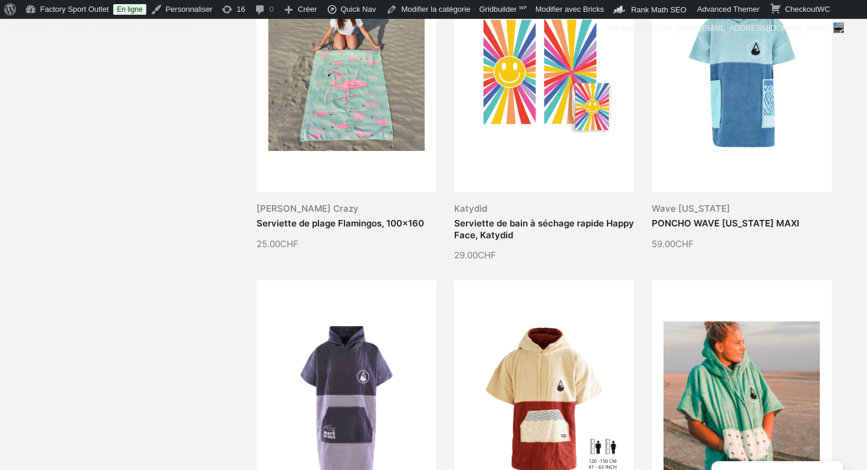
scroll to position [814, 0]
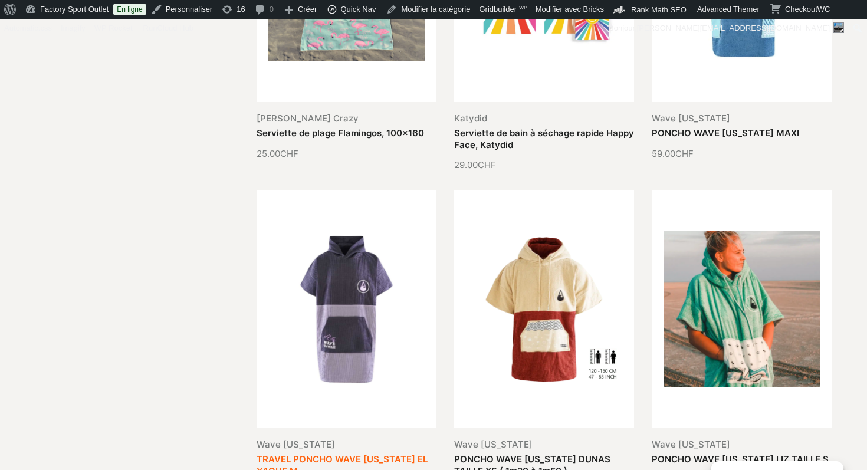
click at [376, 454] on link "TRAVEL PONCHO WAVE HAWAII EL YAQUE M" at bounding box center [342, 465] width 171 height 23
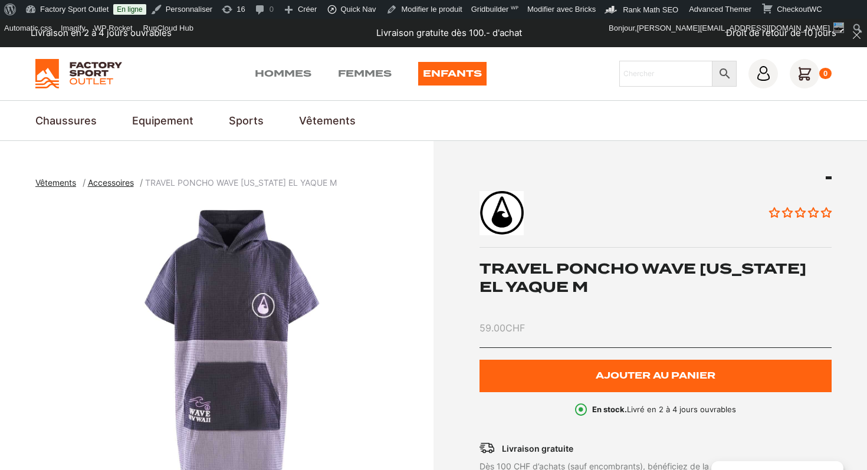
click at [537, 276] on h1 "TRAVEL PONCHO WAVE [US_STATE] EL YAQUE M" at bounding box center [656, 278] width 353 height 37
click at [537, 276] on h1 "TRAVEL PONCHO WAVE HAWAII EL YAQUE M" at bounding box center [656, 278] width 353 height 37
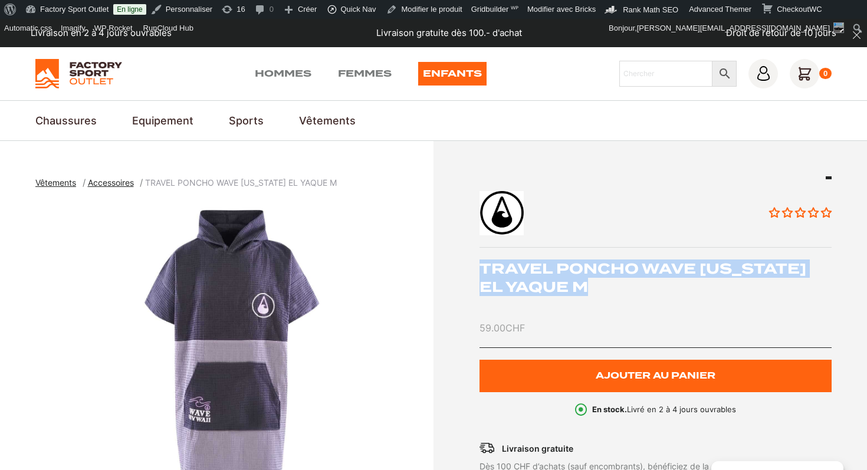
click at [537, 276] on h1 "TRAVEL PONCHO WAVE HAWAII EL YAQUE M" at bounding box center [656, 278] width 353 height 37
copy div "TRAVEL PONCHO WAVE [US_STATE] EL YAQUE M"
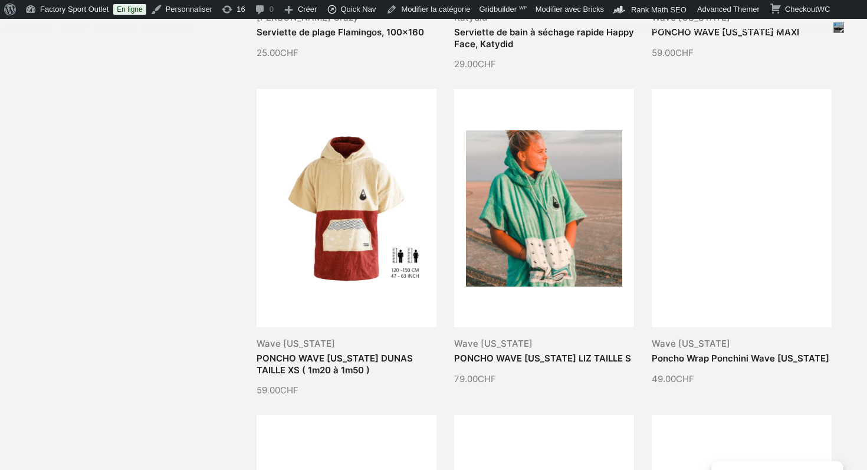
scroll to position [916, 0]
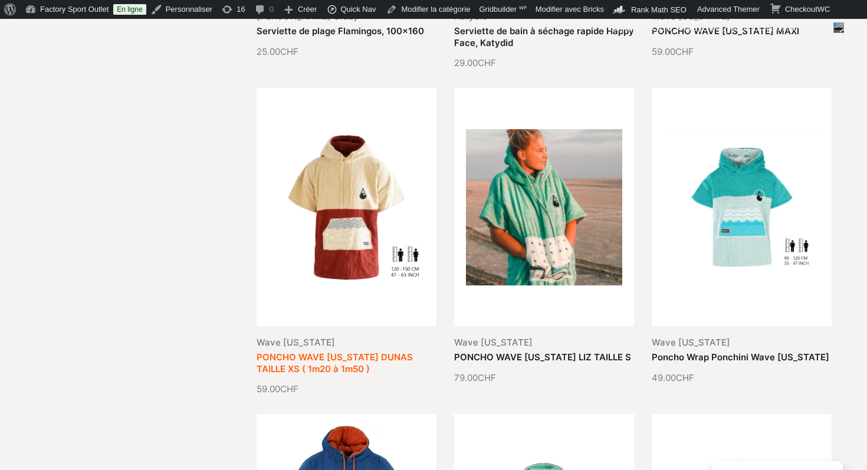
click at [344, 352] on link "PONCHO WAVE [US_STATE] DUNAS TAILLE XS ( 1m20 à 1m50 )" at bounding box center [335, 363] width 156 height 23
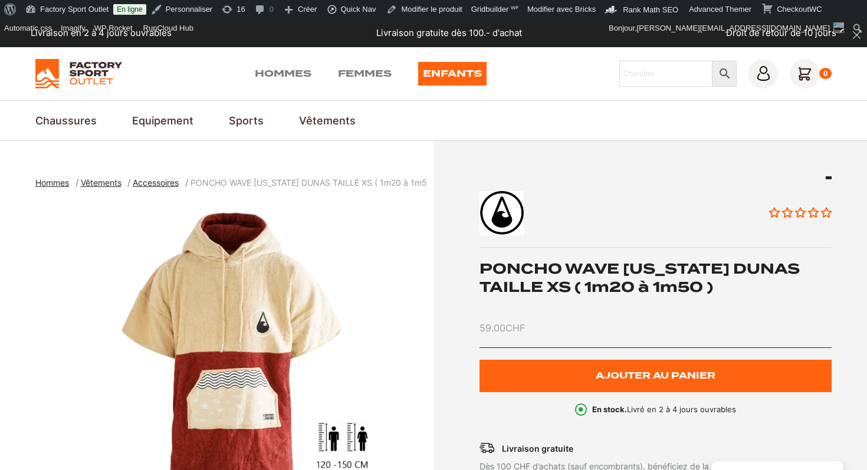
click at [555, 267] on h1 "PONCHO WAVE [US_STATE] DUNAS TAILLE XS ( 1m20 à 1m50 )" at bounding box center [656, 278] width 353 height 37
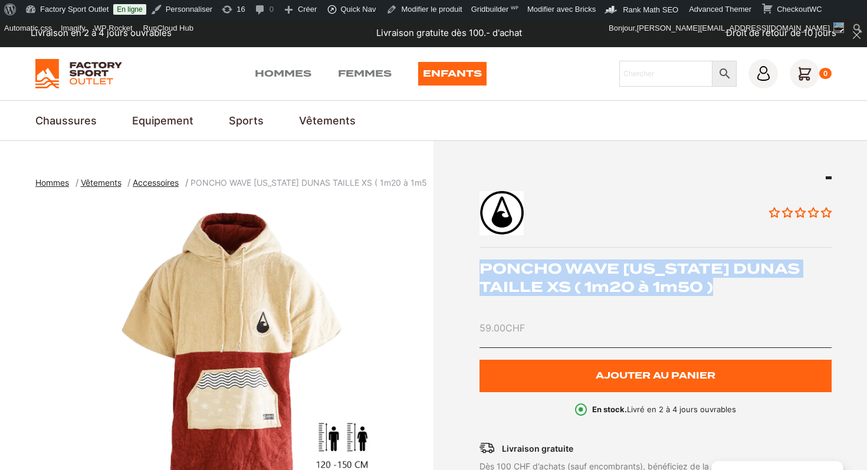
click at [555, 267] on h1 "PONCHO WAVE [US_STATE] DUNAS TAILLE XS ( 1m20 à 1m50 )" at bounding box center [656, 278] width 353 height 37
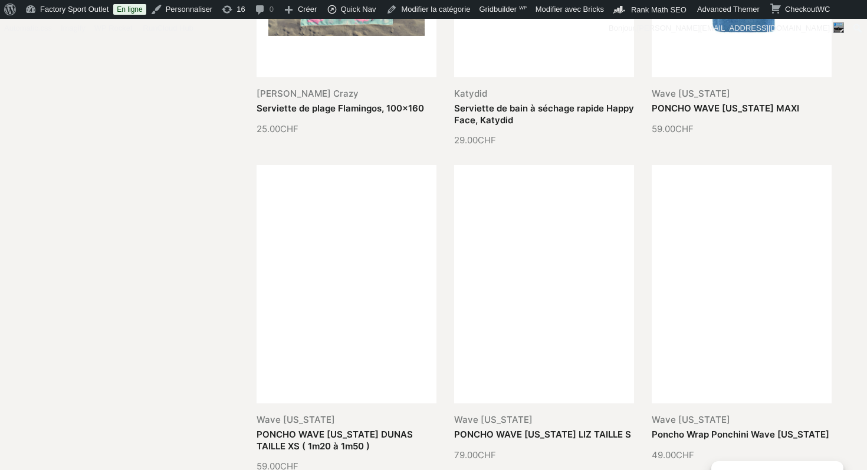
scroll to position [900, 0]
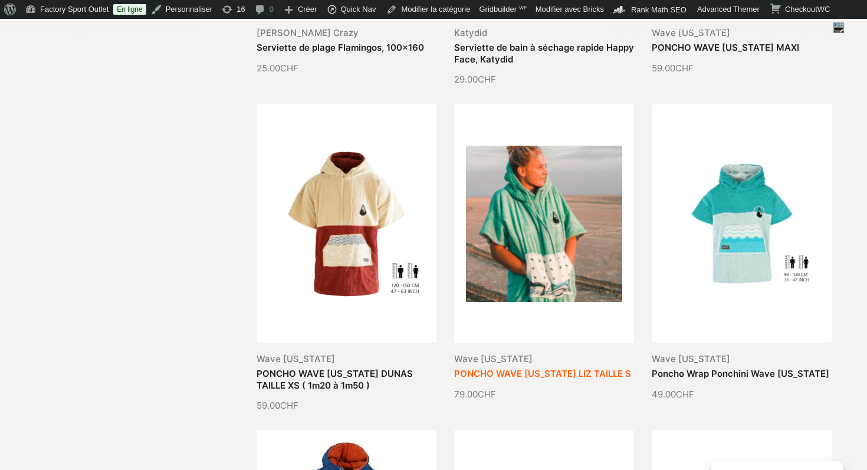
click at [534, 368] on link "PONCHO WAVE HAWAII LIZ TAILLE S" at bounding box center [542, 373] width 177 height 11
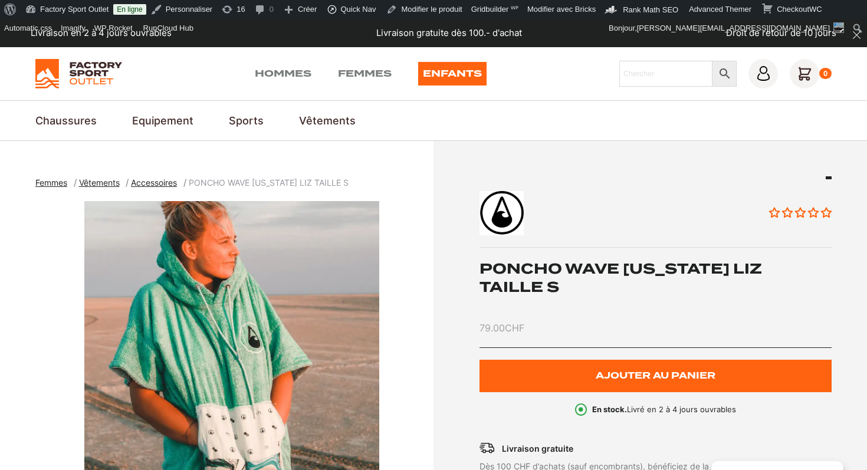
click at [560, 275] on h1 "PONCHO WAVE [US_STATE] LIZ TAILLE S" at bounding box center [656, 278] width 353 height 37
click at [560, 275] on h1 "PONCHO WAVE HAWAII LIZ TAILLE S" at bounding box center [656, 278] width 353 height 37
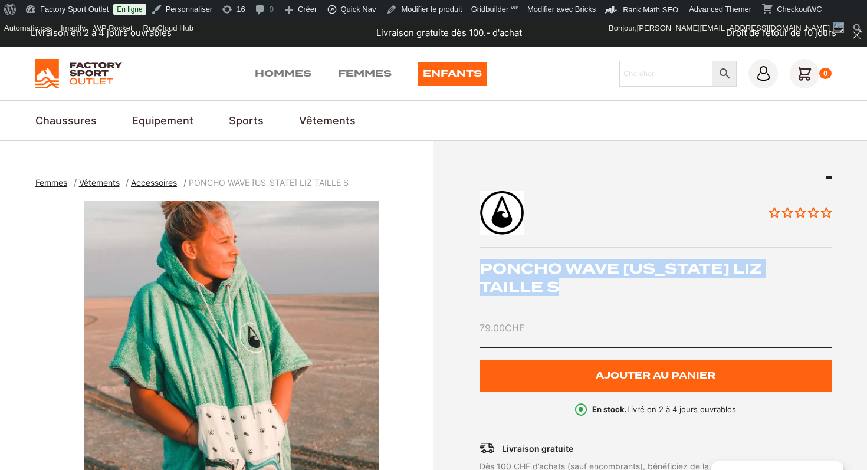
click at [560, 275] on h1 "PONCHO WAVE HAWAII LIZ TAILLE S" at bounding box center [656, 278] width 353 height 37
copy div "PONCHO WAVE HAWAII LIZ TAILLE S"
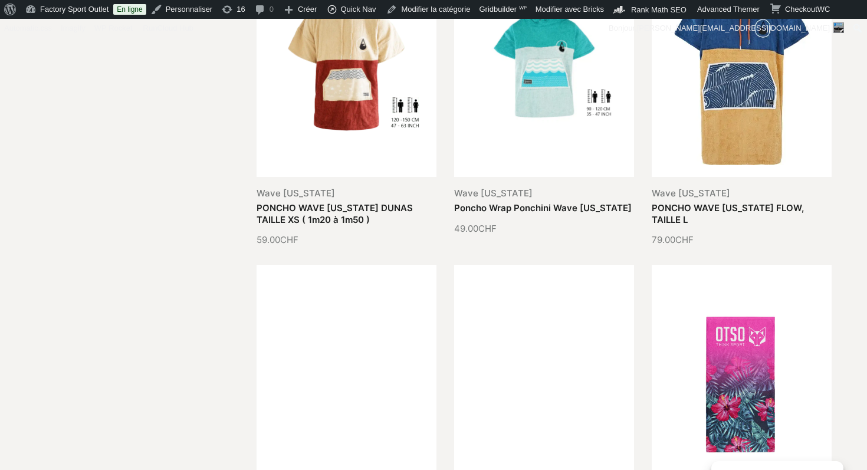
scroll to position [980, 0]
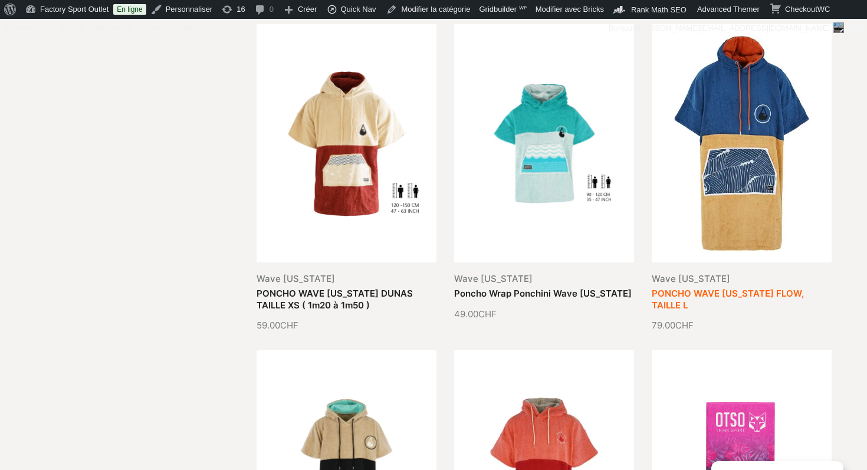
click at [710, 288] on link "PONCHO WAVE HAWAII FLOW, TAILLE L" at bounding box center [728, 299] width 152 height 23
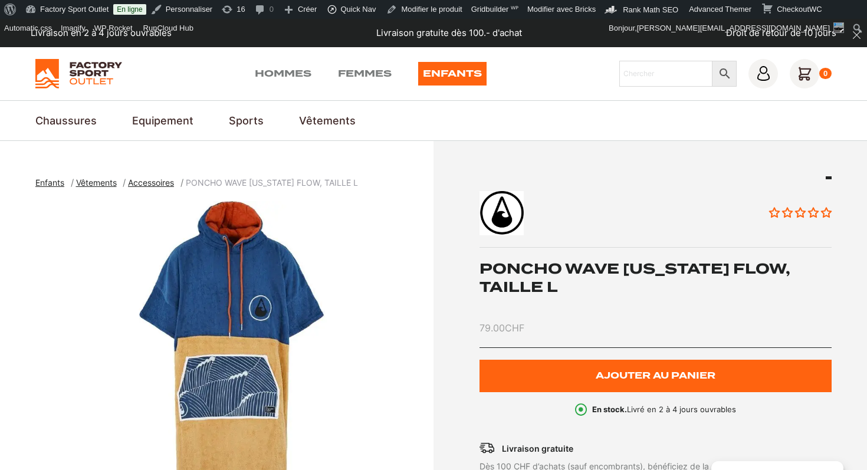
click at [657, 272] on h1 "PONCHO WAVE HAWAII FLOW, TAILLE L" at bounding box center [656, 278] width 353 height 37
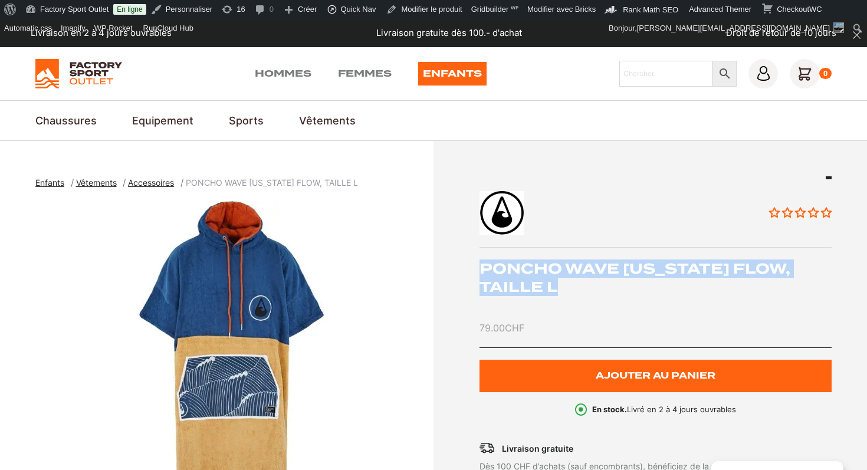
click at [657, 272] on h1 "PONCHO WAVE HAWAII FLOW, TAILLE L" at bounding box center [656, 278] width 353 height 37
copy div "PONCHO WAVE HAWAII FLOW, TAILLE L"
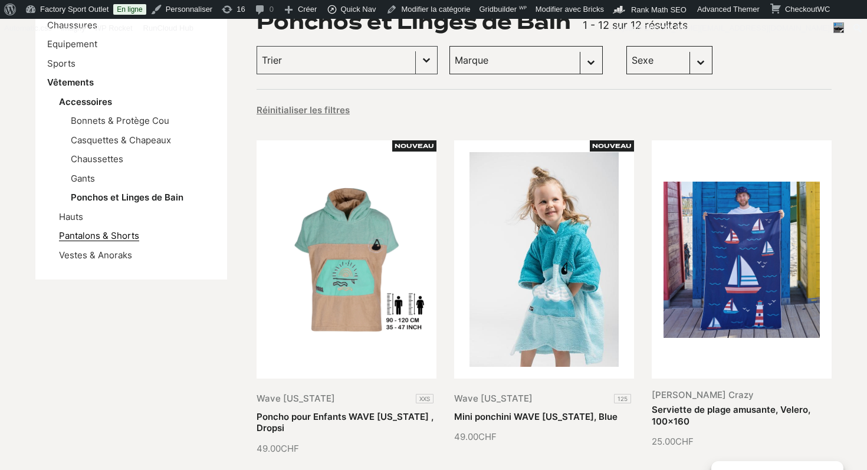
scroll to position [217, 0]
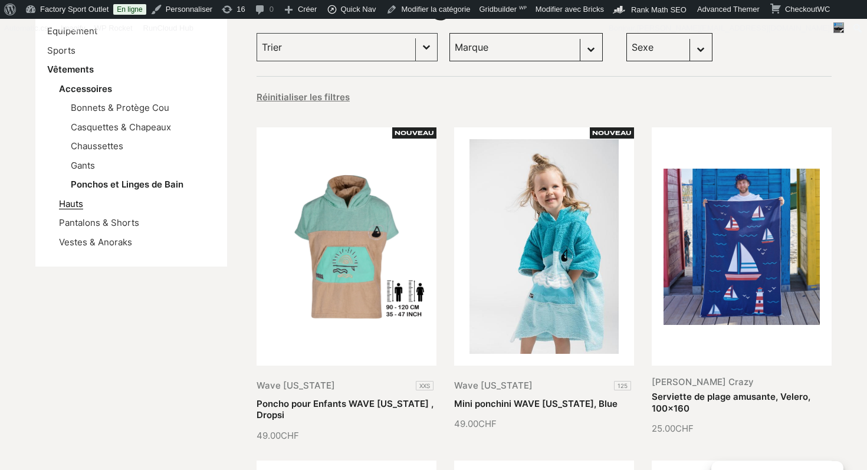
click at [75, 205] on link "Hauts" at bounding box center [71, 203] width 24 height 11
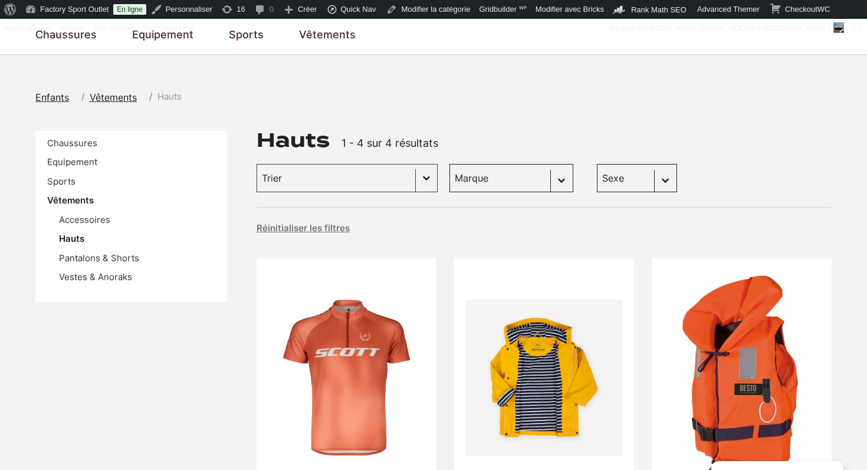
scroll to position [78, 0]
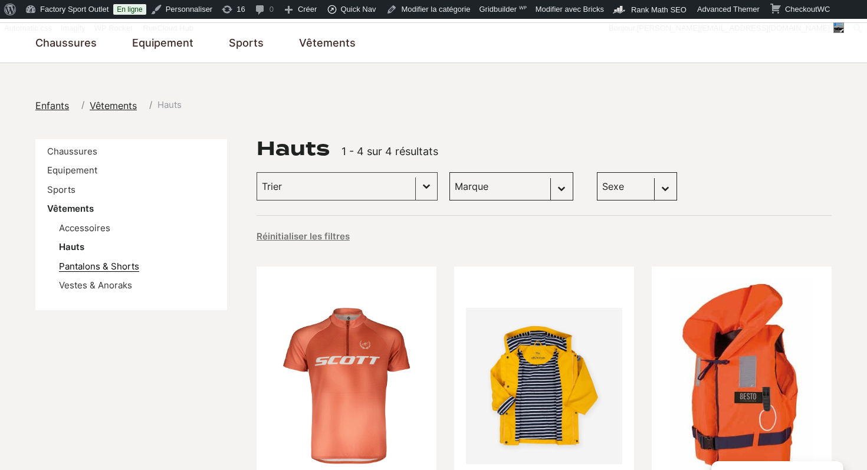
click at [131, 264] on link "Pantalons & Shorts" at bounding box center [99, 266] width 80 height 11
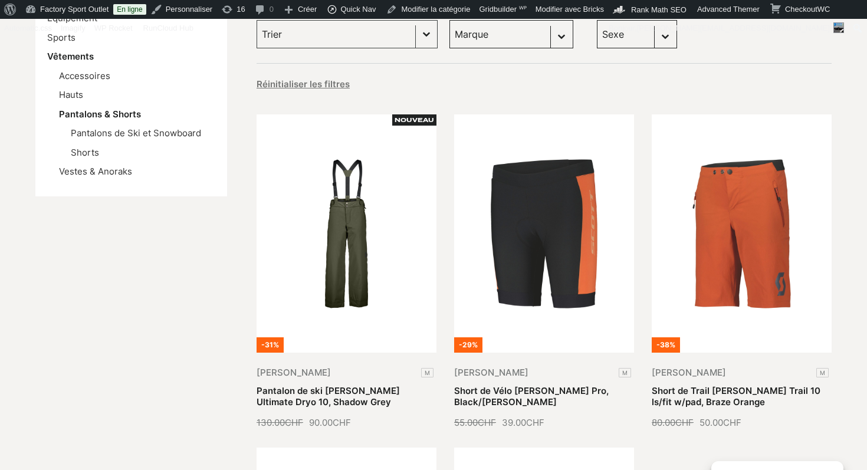
scroll to position [181, 0]
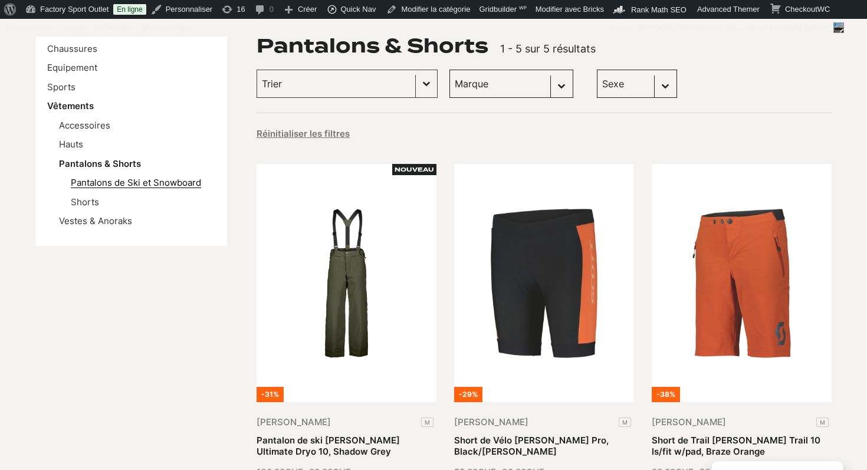
click at [194, 186] on link "Pantalons de Ski et Snowboard" at bounding box center [136, 182] width 130 height 11
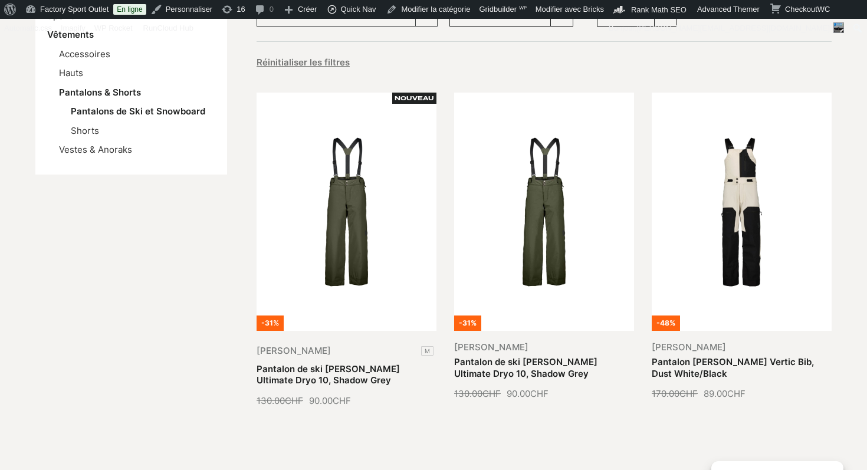
scroll to position [145, 0]
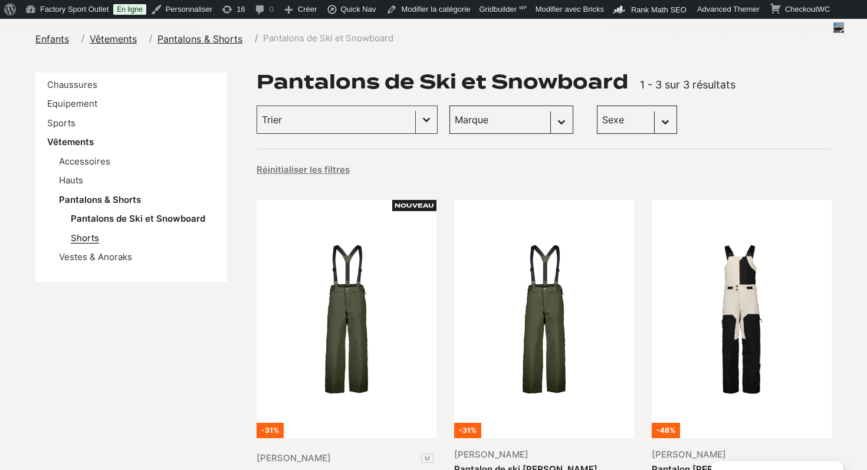
click at [90, 238] on link "Shorts" at bounding box center [85, 237] width 28 height 11
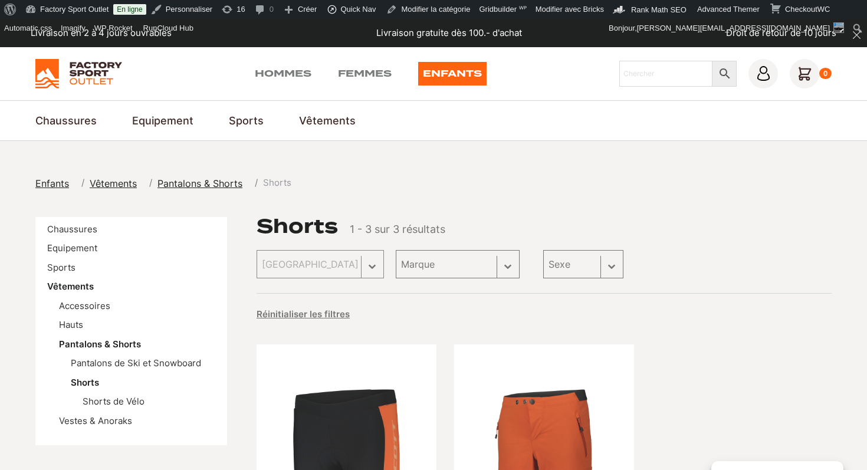
scroll to position [253, 0]
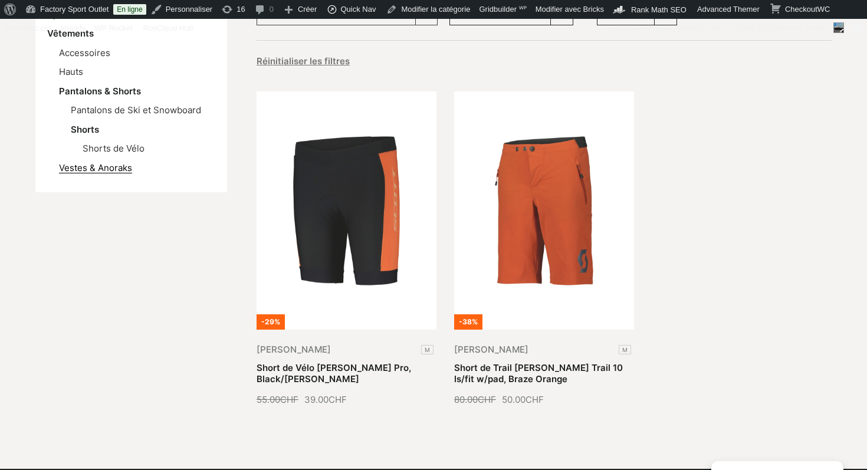
click at [114, 168] on link "Vestes & Anoraks" at bounding box center [95, 167] width 73 height 11
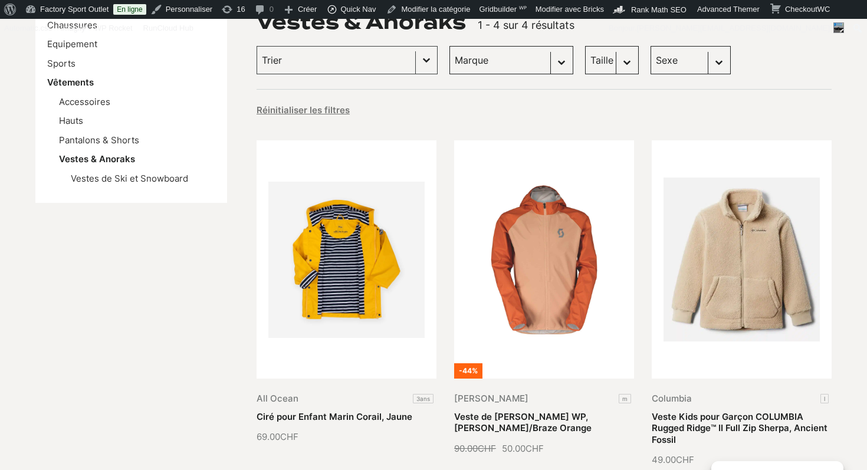
scroll to position [149, 0]
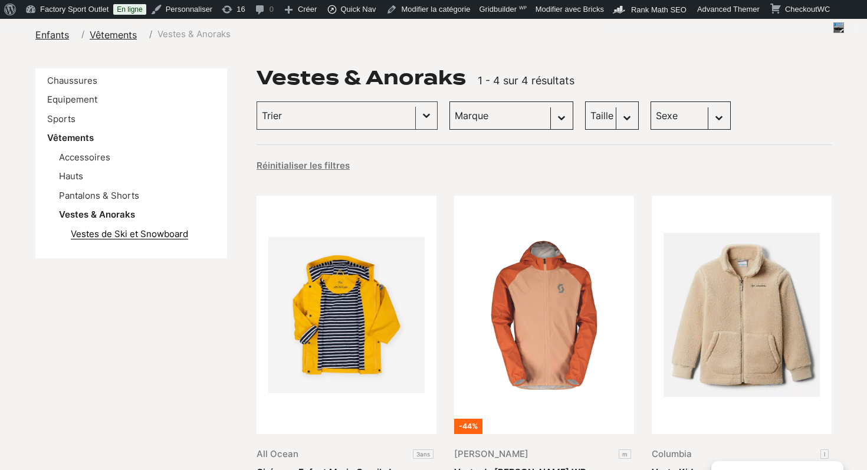
click at [157, 233] on link "Vestes de Ski et Snowboard" at bounding box center [129, 233] width 117 height 11
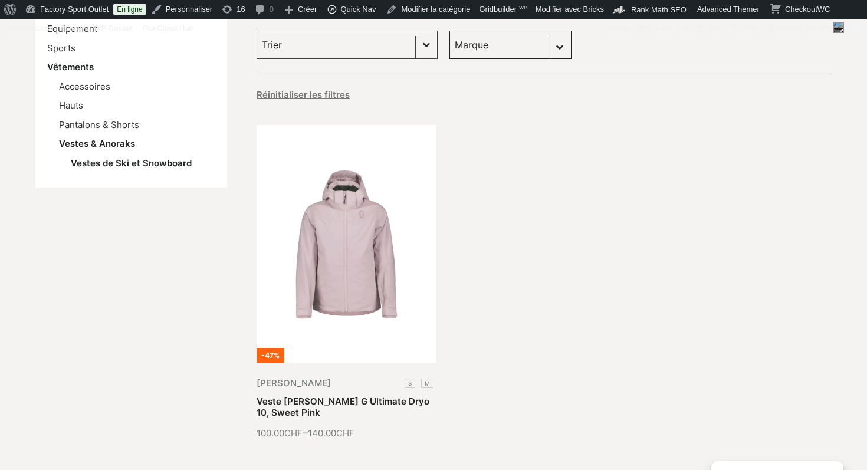
scroll to position [120, 0]
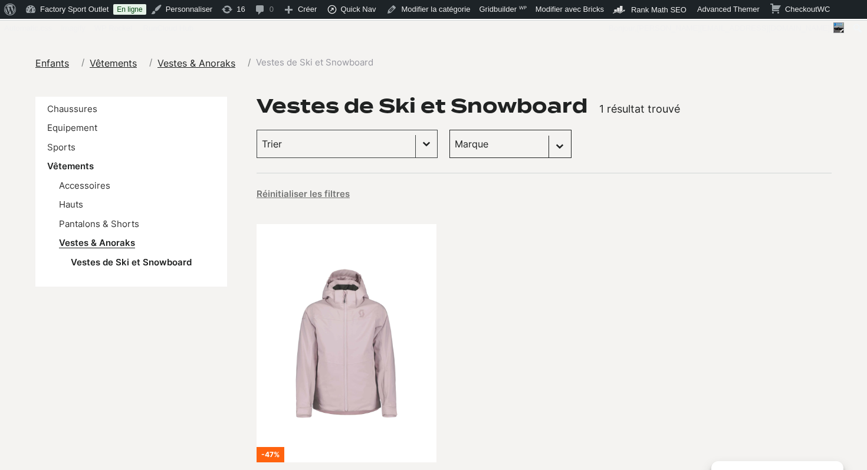
click at [95, 244] on link "Vestes & Anoraks" at bounding box center [97, 242] width 76 height 11
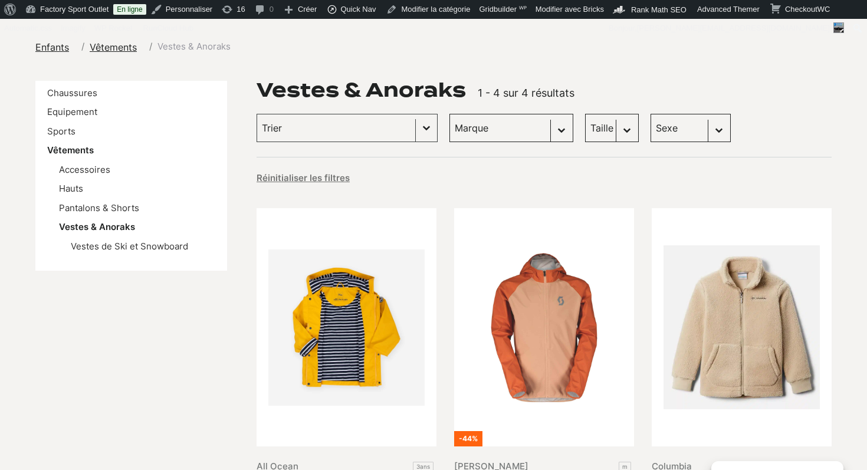
scroll to position [173, 0]
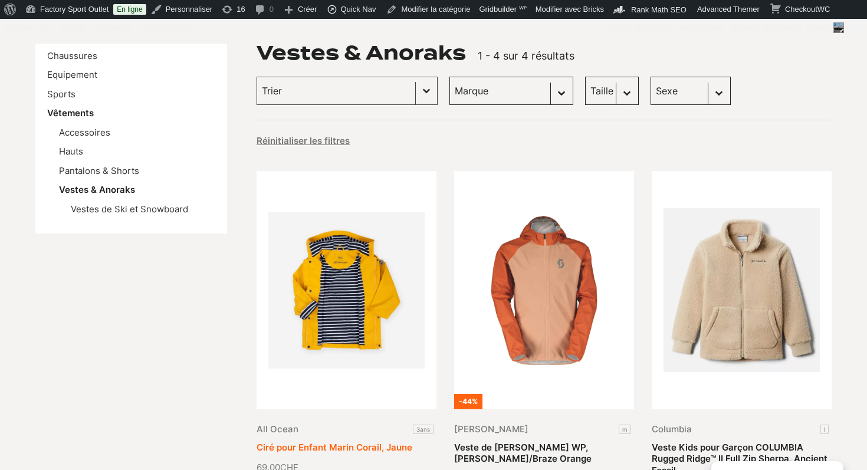
click at [359, 442] on link "Ciré pour Enfant Marin Corail, Jaune" at bounding box center [335, 447] width 156 height 11
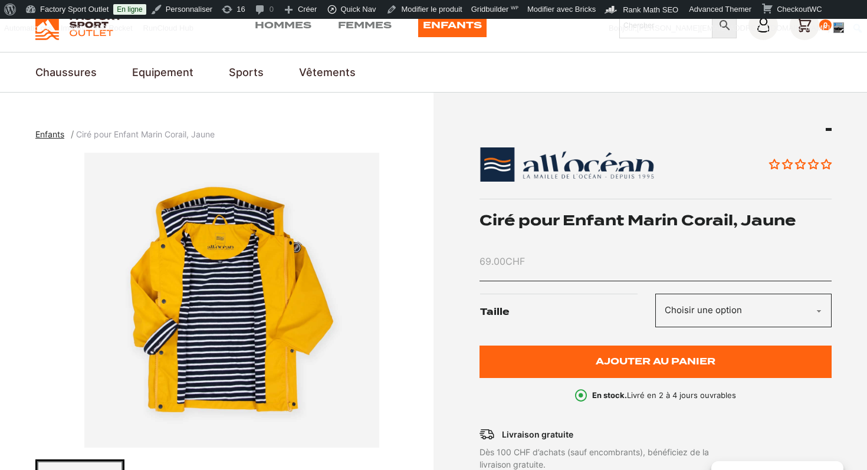
scroll to position [19, 0]
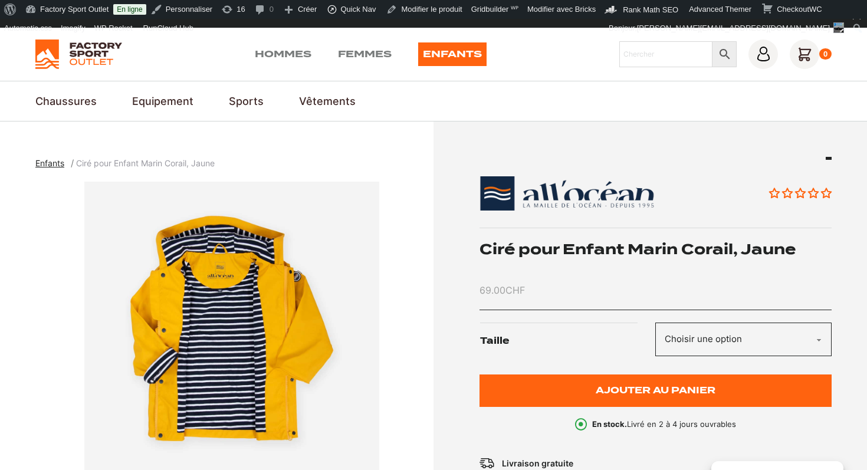
click at [593, 250] on h1 "Ciré pour Enfant Marin Corail, Jaune" at bounding box center [656, 249] width 353 height 18
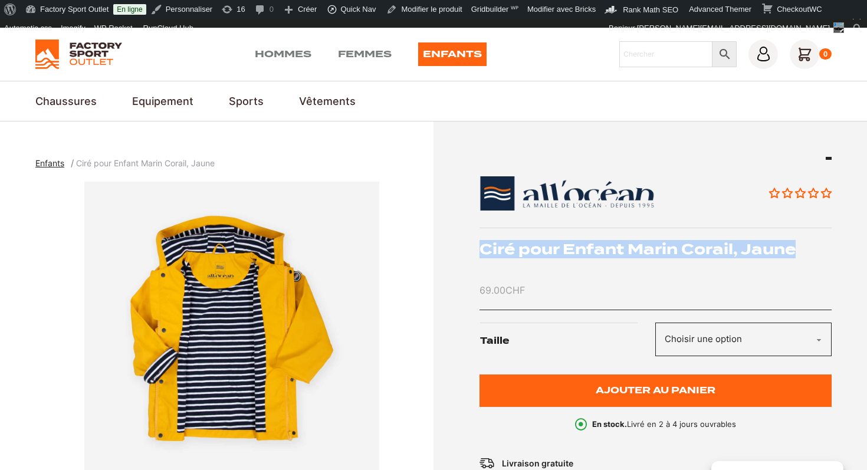
click at [593, 250] on h1 "Ciré pour Enfant Marin Corail, Jaune" at bounding box center [656, 249] width 353 height 18
copy div "Ciré pour Enfant Marin Corail, Jaune"
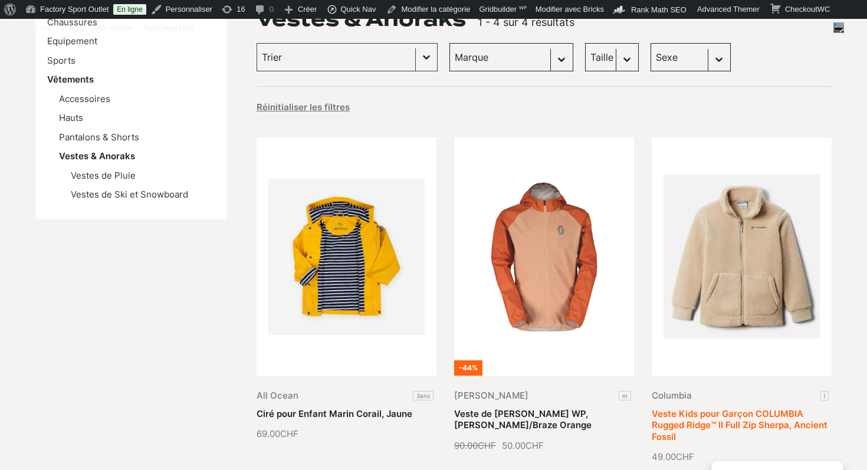
scroll to position [199, 0]
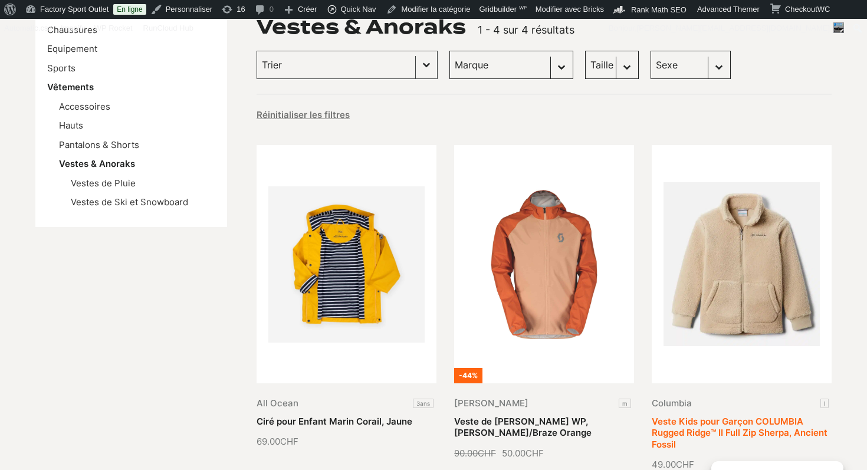
click at [745, 416] on link "Veste Kids pour Garçon COLUMBIA Rugged Ridge™ II Full Zip Sherpa, Ancient Fossil" at bounding box center [740, 433] width 176 height 34
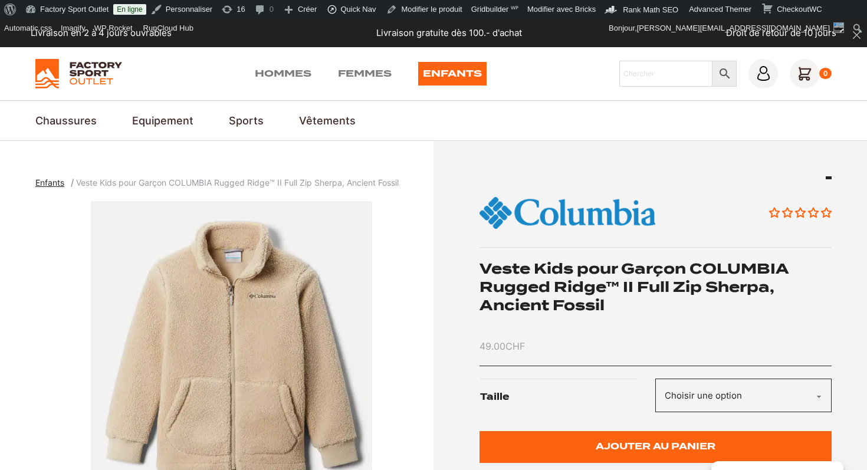
click at [563, 278] on h1 "Veste Kids pour Garçon COLUMBIA Rugged Ridge™ II Full Zip Sherpa, Ancient Fossil" at bounding box center [656, 287] width 353 height 55
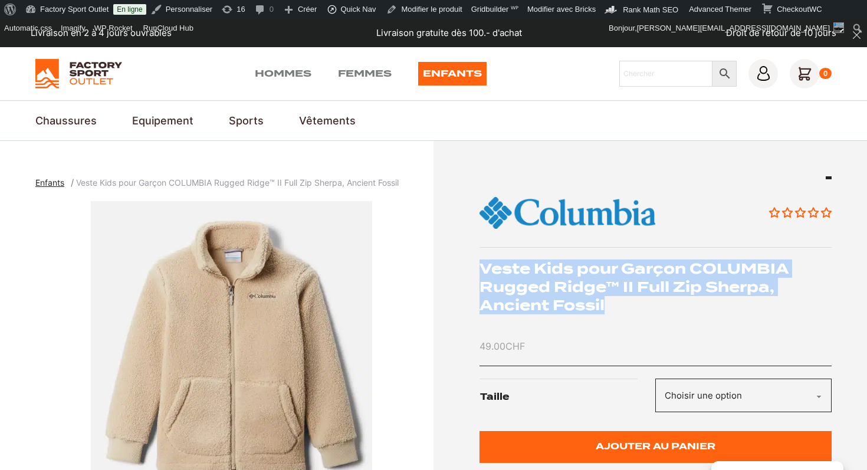
click at [563, 278] on h1 "Veste Kids pour Garçon COLUMBIA Rugged Ridge™ II Full Zip Sherpa, Ancient Fossil" at bounding box center [656, 287] width 353 height 55
copy div "Veste Kids pour Garçon COLUMBIA Rugged Ridge™ II Full Zip Sherpa, Ancient Fossil"
click at [708, 411] on select "Choisir une option L" at bounding box center [743, 396] width 176 height 34
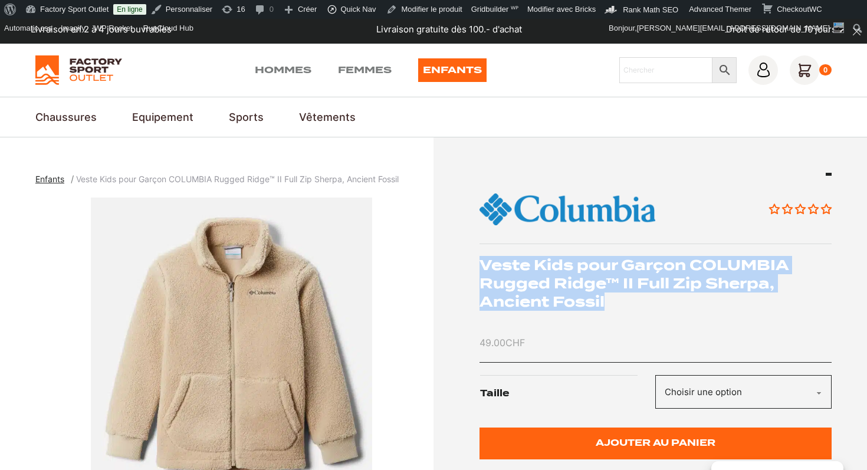
scroll to position [4, 0]
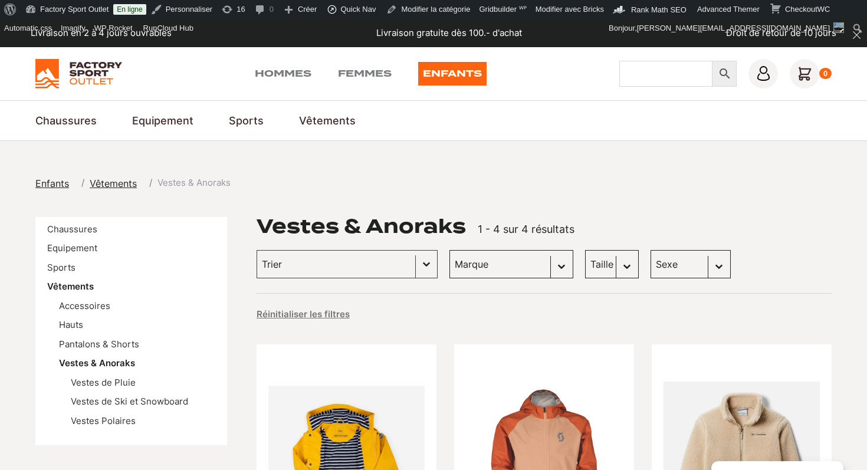
click at [667, 72] on input "Chercher" at bounding box center [665, 74] width 93 height 26
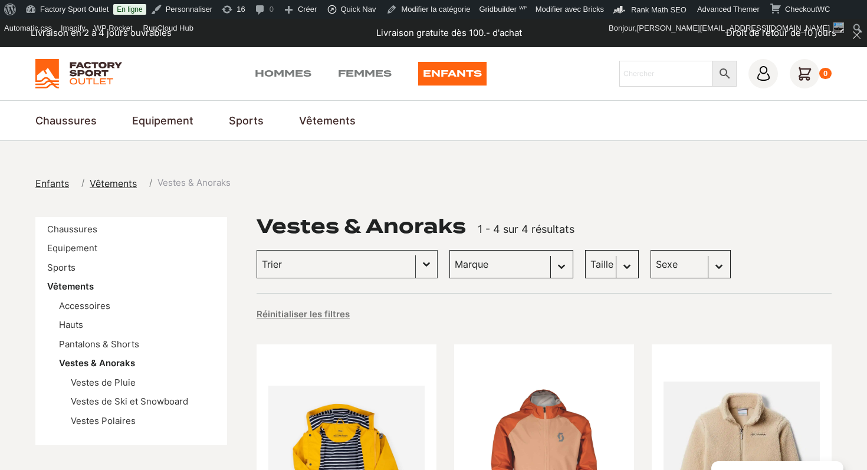
click at [694, 127] on nav "Chaussures Chaussures de Ski & Snowboard Chaussures de Ski Alpin Bottes de Snow…" at bounding box center [433, 121] width 796 height 16
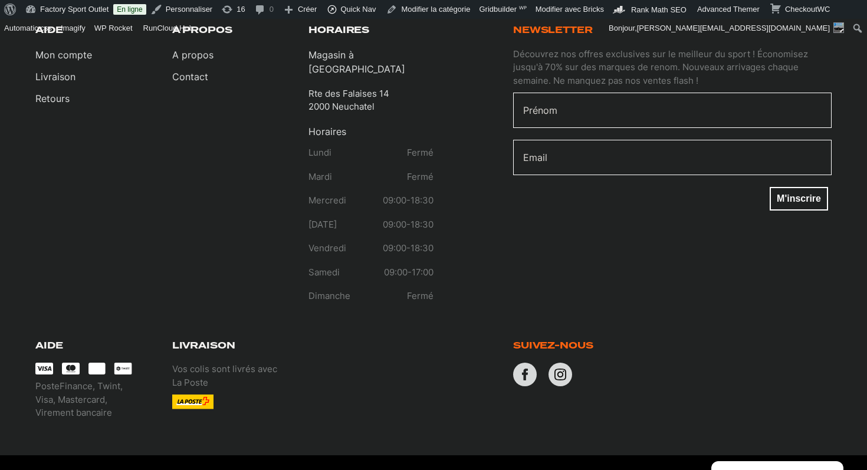
scroll to position [1274, 0]
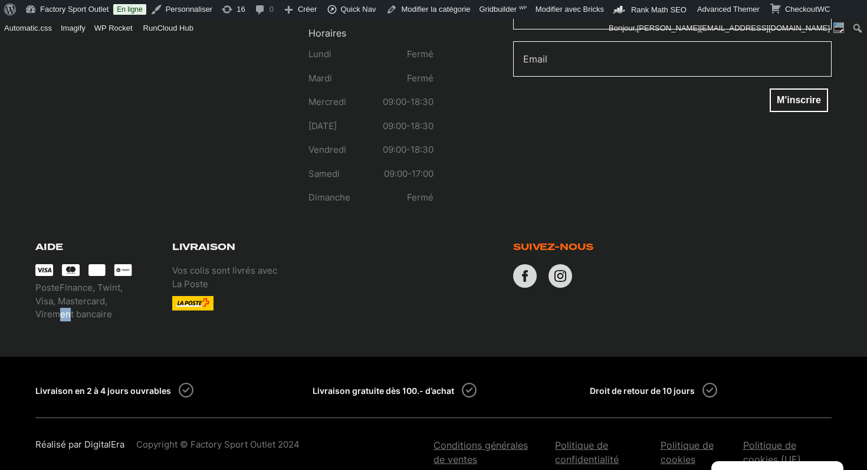
drag, startPoint x: 60, startPoint y: 291, endPoint x: 81, endPoint y: 291, distance: 21.8
click at [80, 291] on p "PosteFinance, Twint, Visa, Mastercard, Virement bancaire" at bounding box center [97, 301] width 125 height 40
click at [260, 300] on section "079 204 16 15 [EMAIL_ADDRESS][DOMAIN_NAME] Aide Mon compte Livraison Retours A …" at bounding box center [433, 74] width 867 height 565
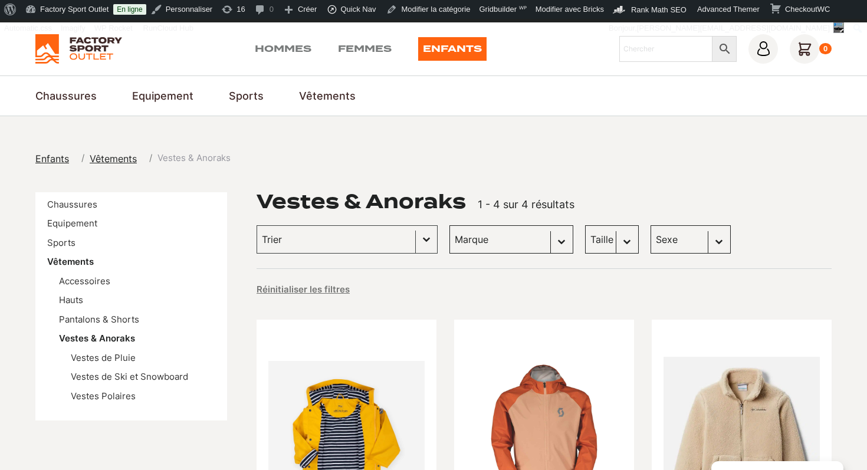
scroll to position [0, 0]
